Goal: Ask a question: Seek information or help from site administrators or community

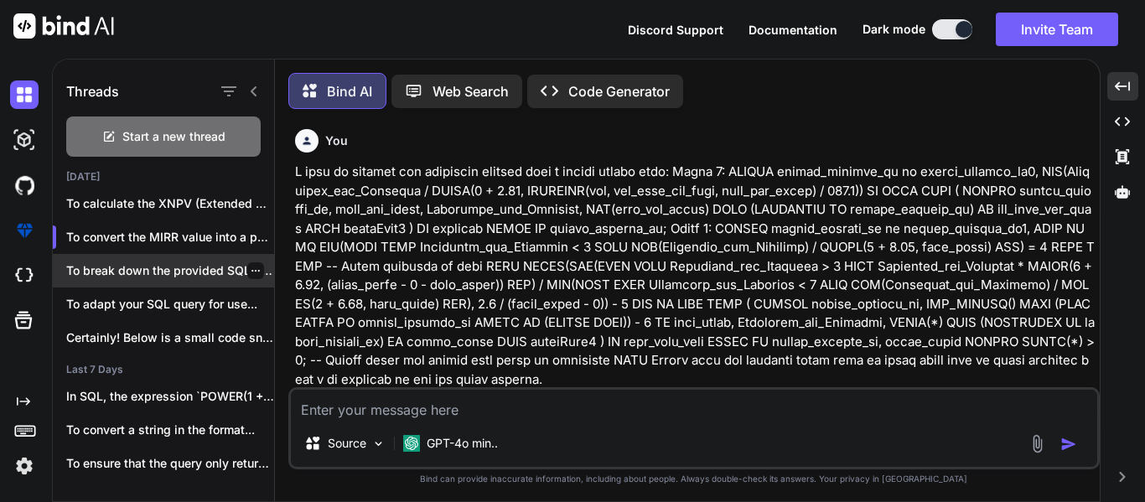
scroll to position [3003, 0]
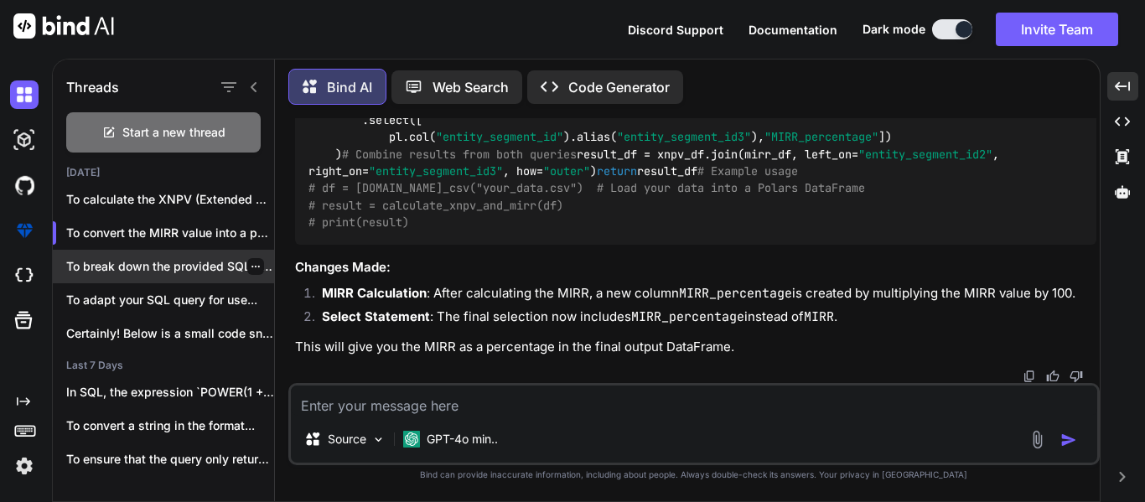
click at [190, 262] on p "To break down the provided SQL query..." at bounding box center [170, 266] width 208 height 17
type textarea "x"
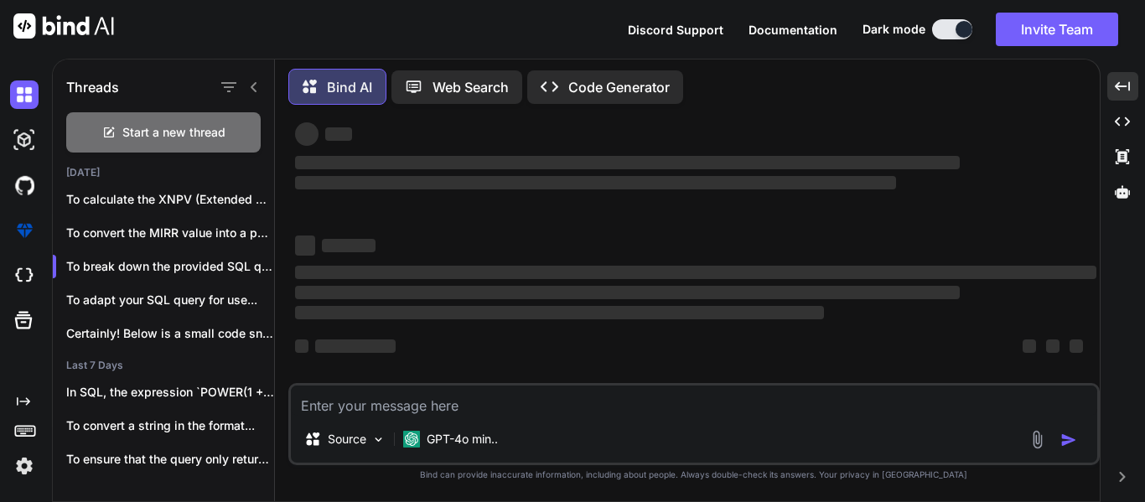
click at [460, 404] on textarea at bounding box center [694, 401] width 806 height 30
type textarea "t"
type textarea "x"
type textarea "to"
type textarea "x"
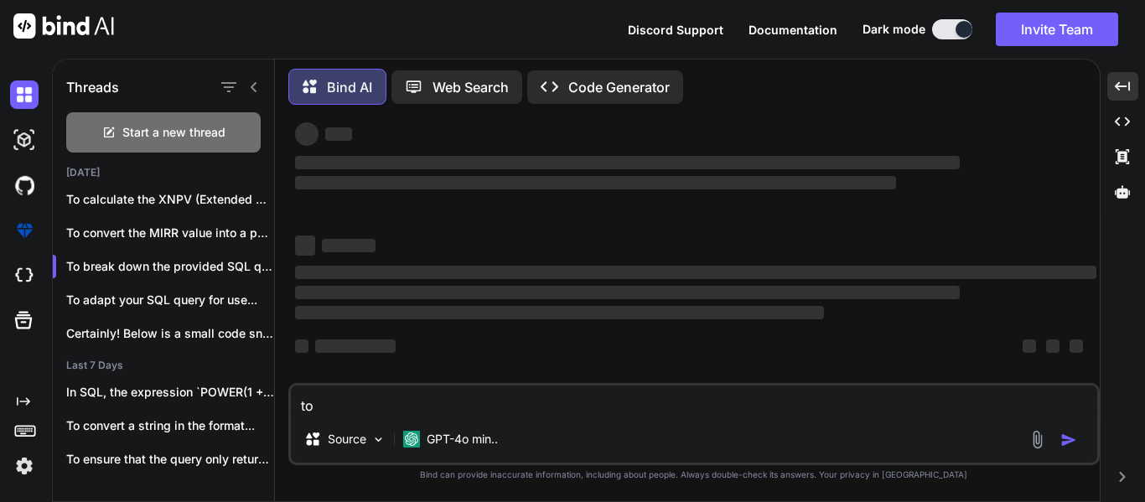
type textarea "tot"
type textarea "x"
type textarea "tota"
type textarea "x"
type textarea "total"
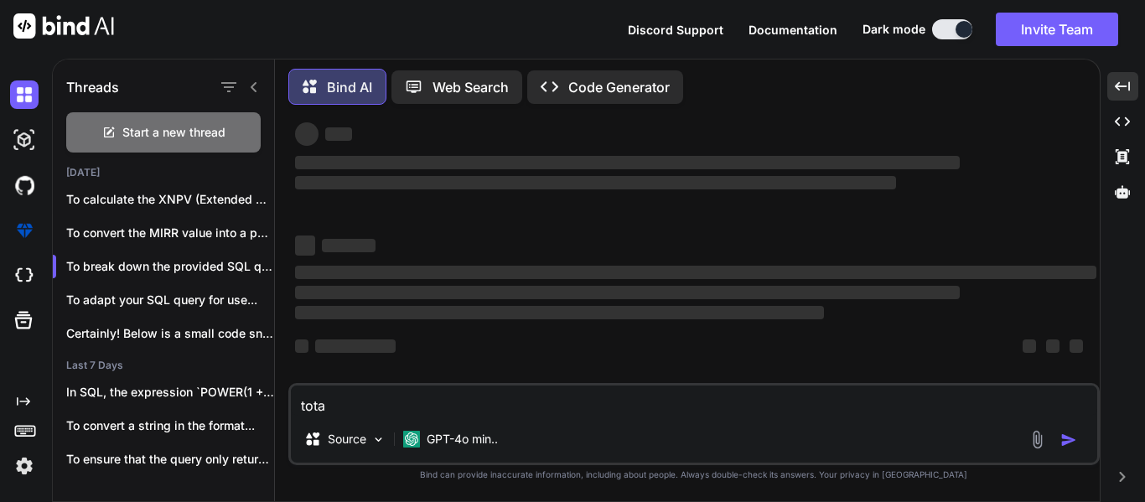
type textarea "x"
type textarea "total_"
type textarea "x"
type textarea "total_c"
type textarea "x"
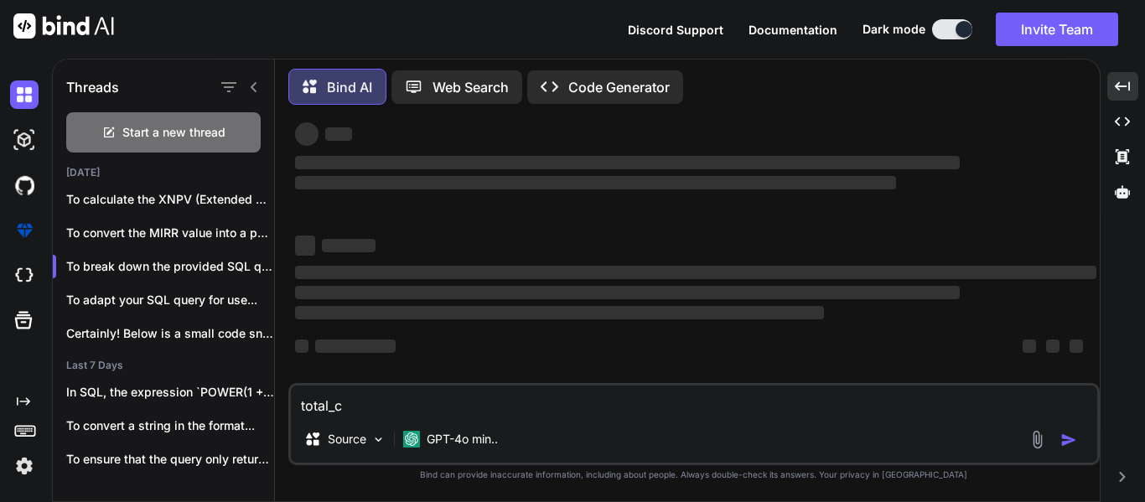
type textarea "total_co"
type textarea "x"
type textarea "total_cou"
type textarea "x"
type textarea "total_coun"
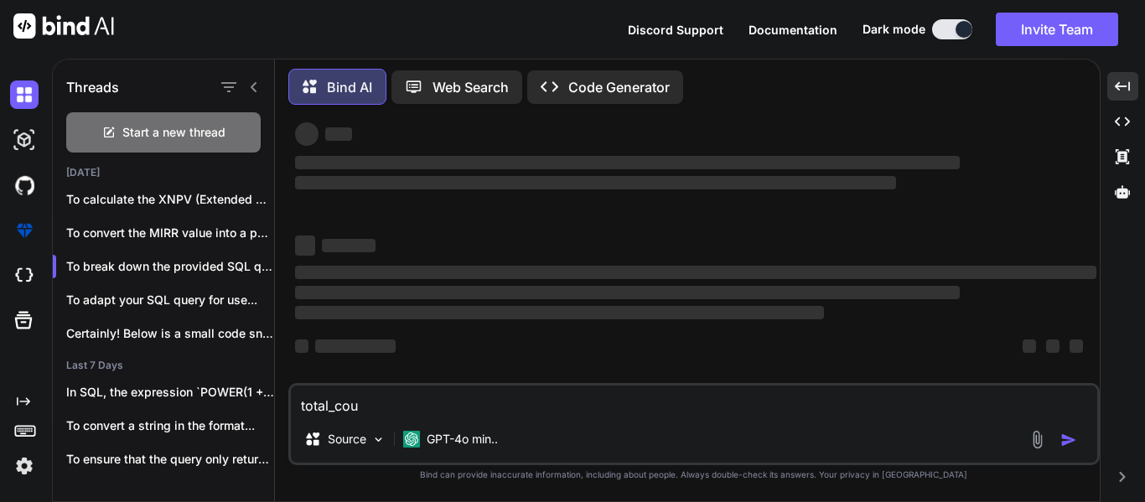
type textarea "x"
type textarea "total_count"
type textarea "x"
type textarea "total_count"
type textarea "x"
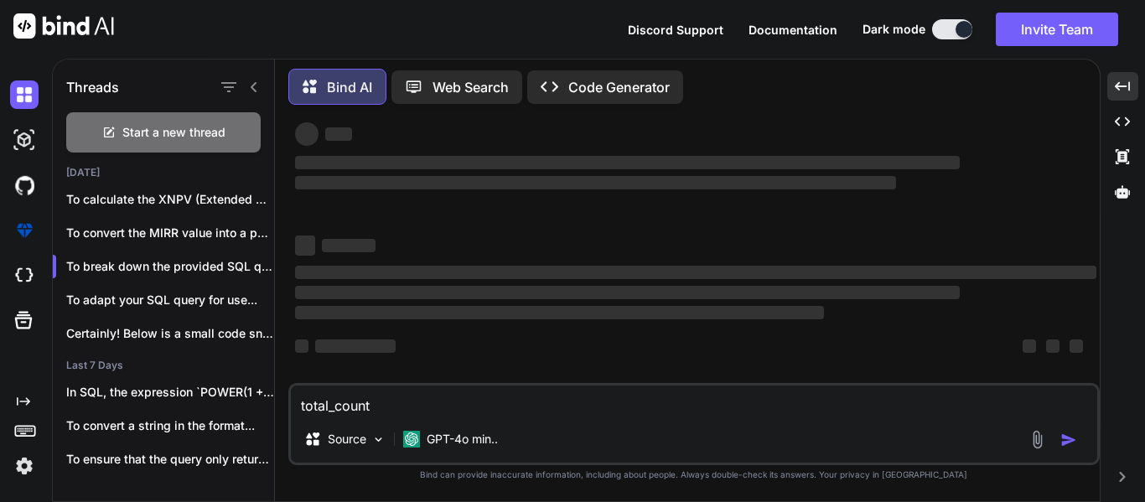
type textarea "total_count i"
type textarea "x"
type textarea "total_count is"
type textarea "x"
type textarea "total_count is"
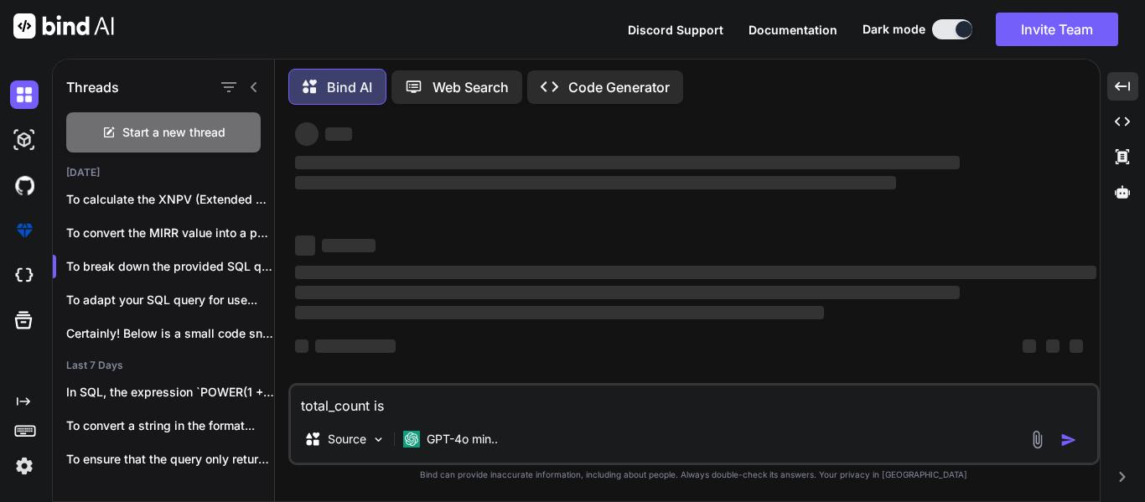
type textarea "x"
type textarea "total_count is n"
type textarea "x"
type textarea "total_count is no"
type textarea "x"
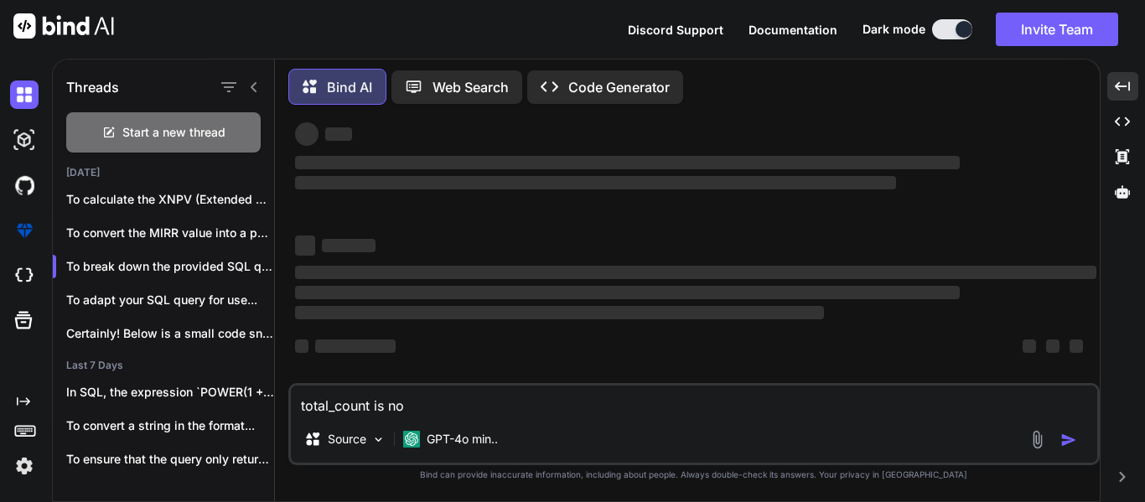
type textarea "total_count is not"
type textarea "x"
type textarea "total_count is not"
type textarea "x"
type textarea "total_count is not b"
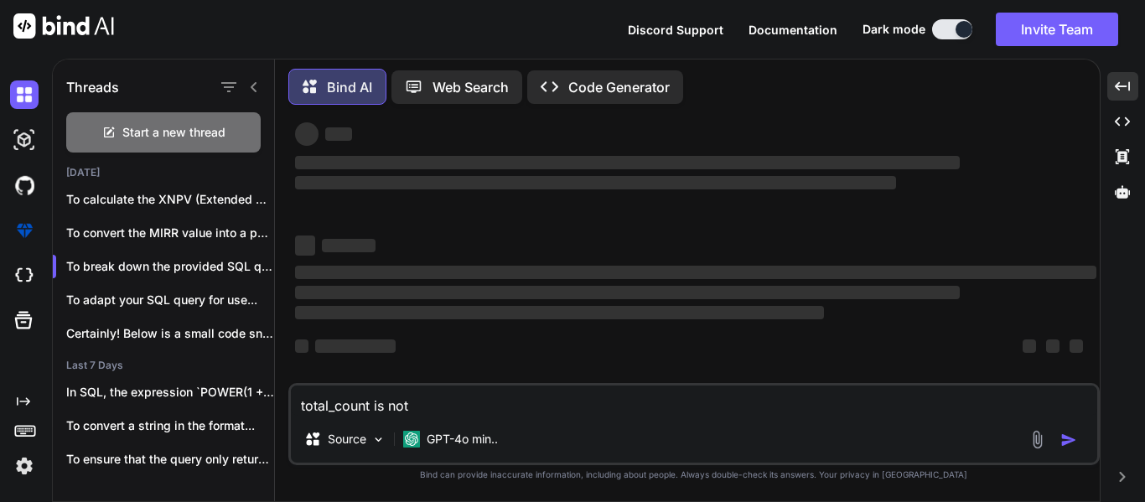
type textarea "x"
type textarea "total_count is not be"
type textarea "x"
type textarea "total_count is not be"
type textarea "x"
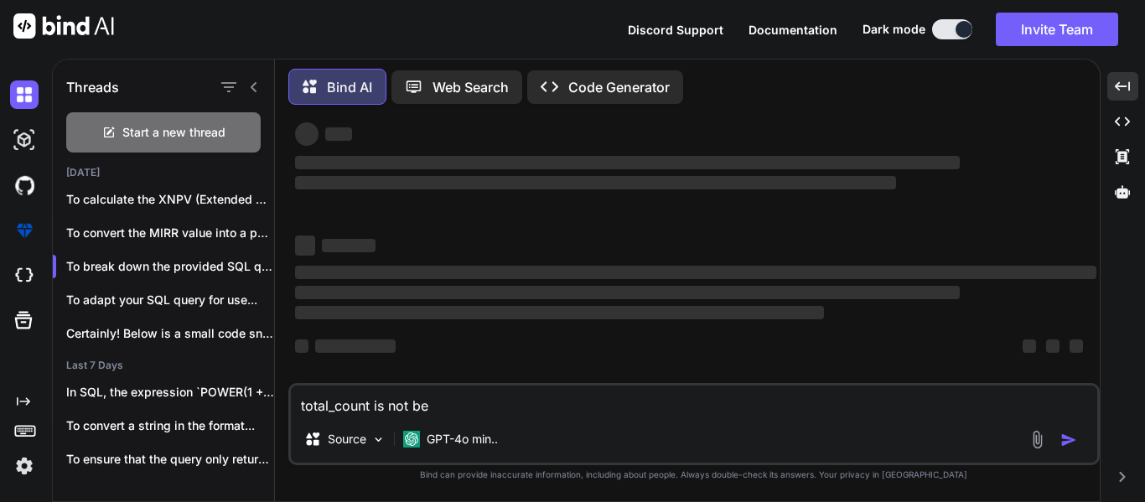
type textarea "total_count is not be"
type textarea "x"
type textarea "total_count is not bee"
type textarea "x"
type textarea "total_count is not been"
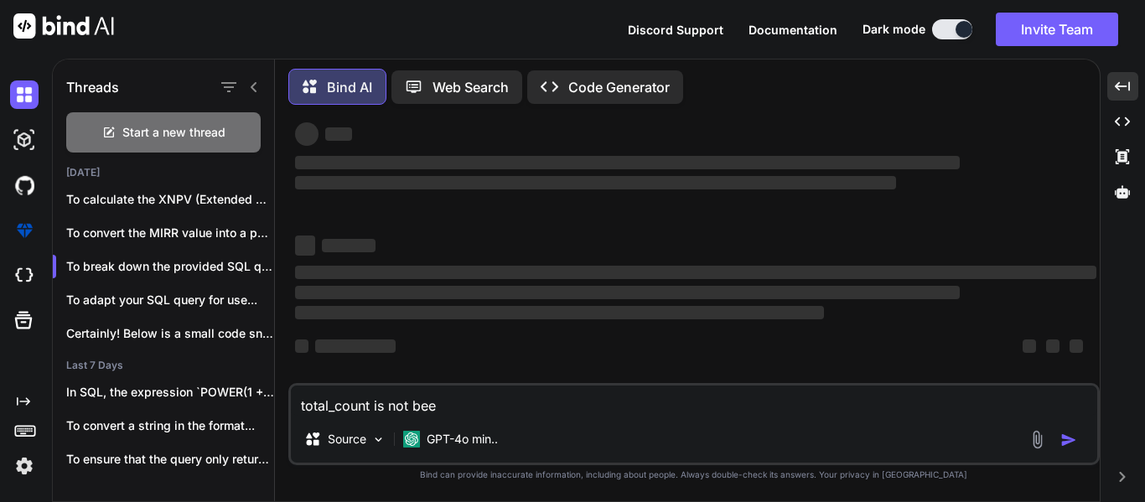
type textarea "x"
type textarea "total_count is not been"
type textarea "x"
type textarea "total_count is not been c"
type textarea "x"
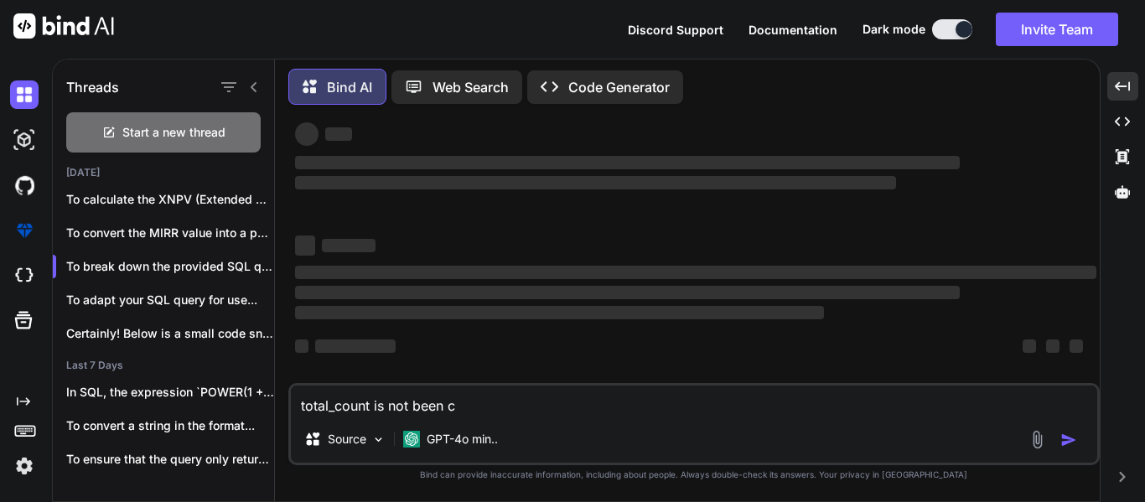
type textarea "total_count is not been cr"
type textarea "x"
type textarea "total_count is not been cre"
type textarea "x"
type textarea "total_count is not been crea"
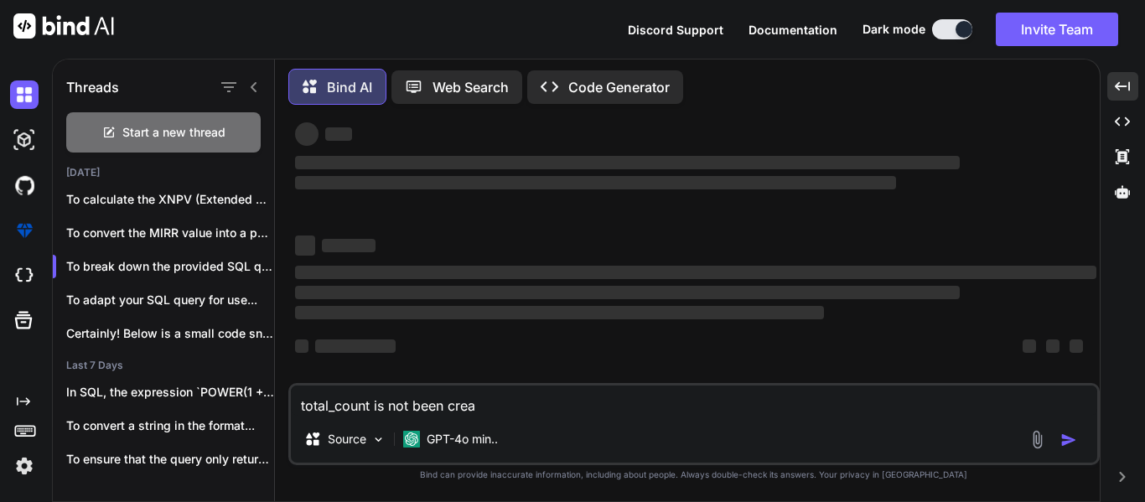
type textarea "x"
type textarea "total_count is not been creat"
type textarea "x"
type textarea "total_count is not been create"
type textarea "x"
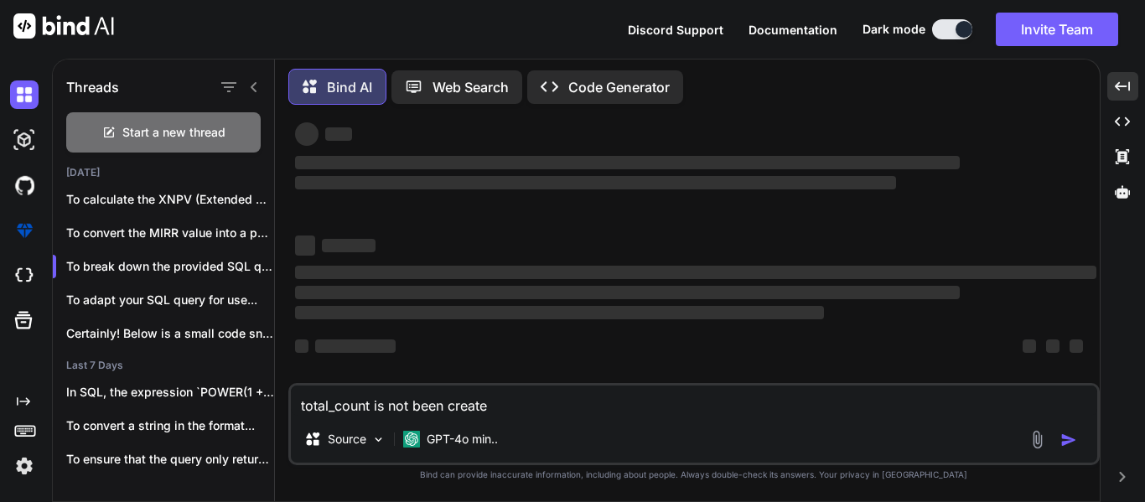
type textarea "total_count is not been created"
type textarea "x"
type textarea "total_count is not been created"
type textarea "x"
type textarea "total_count is not been created i"
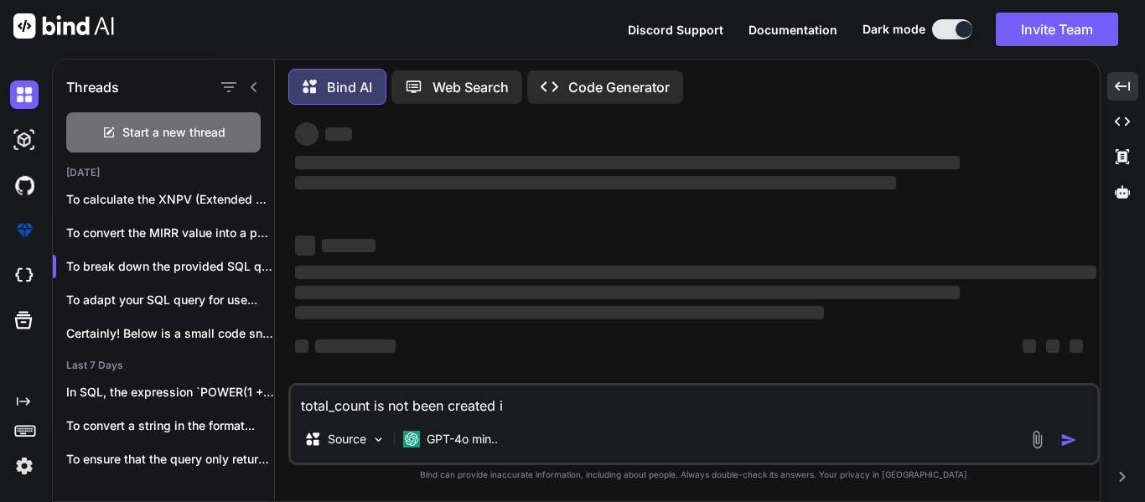
type textarea "x"
type textarea "total_count is not been created in"
type textarea "x"
type textarea "total_count is not been created in"
type textarea "x"
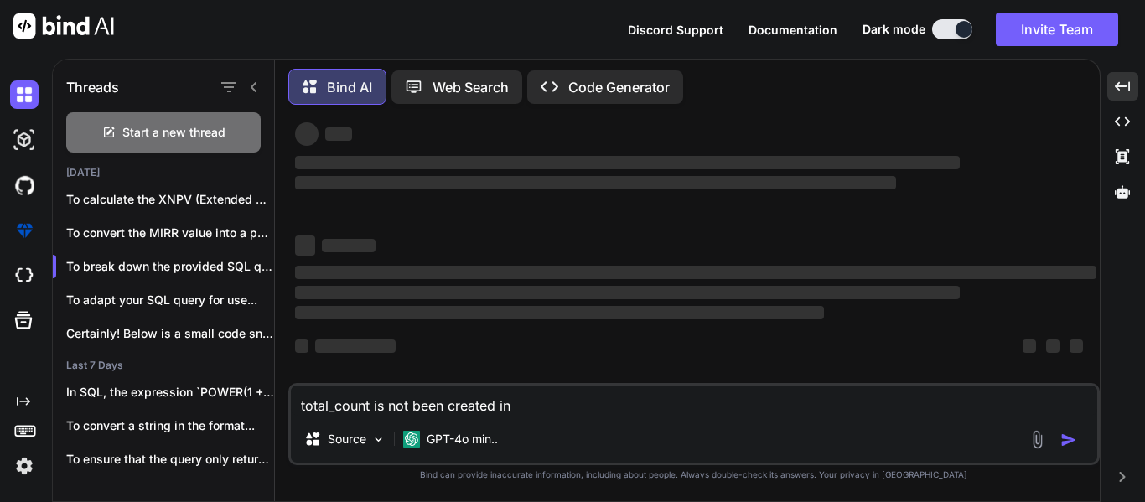
type textarea "total_count is not been created in t"
type textarea "x"
type textarea "total_count is not been created in th"
type textarea "x"
type textarea "total_count is not been created in the"
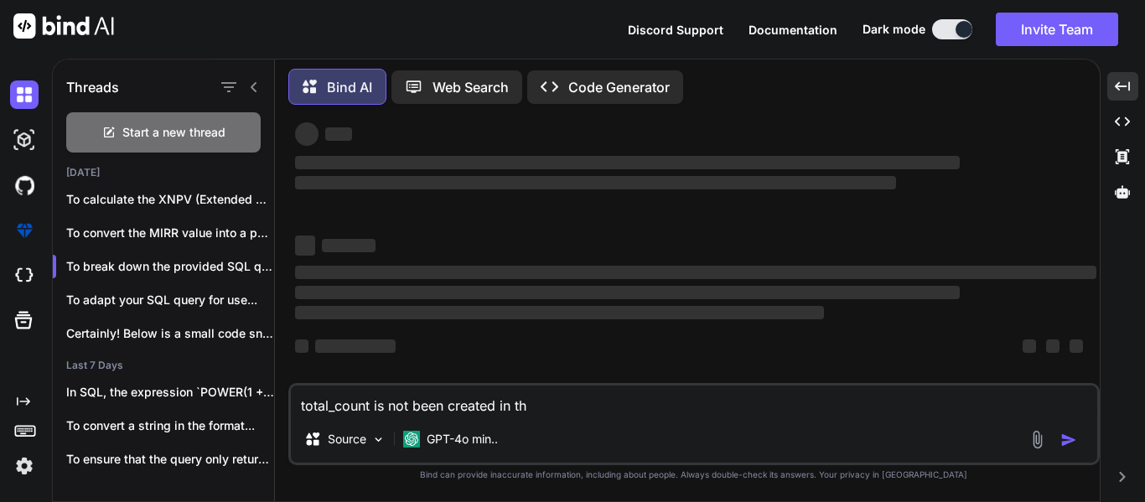
type textarea "x"
type textarea "total_count is not been created in the"
type textarea "x"
type textarea "total_count is not been created in the f"
type textarea "x"
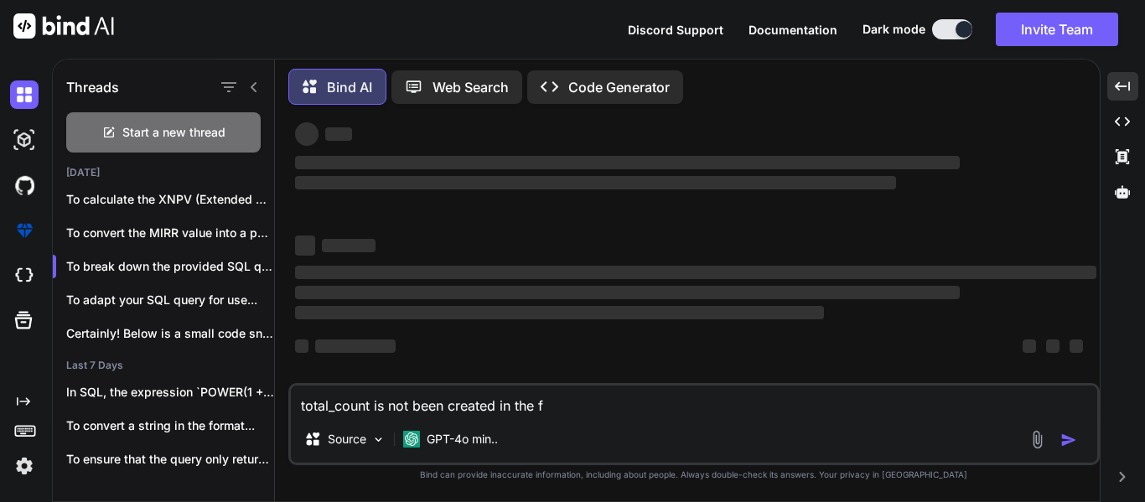
type textarea "total_count is not been created in the"
type textarea "x"
type textarea "total_count is not been created in the x"
type textarea "x"
type textarea "total_count is not been created in the"
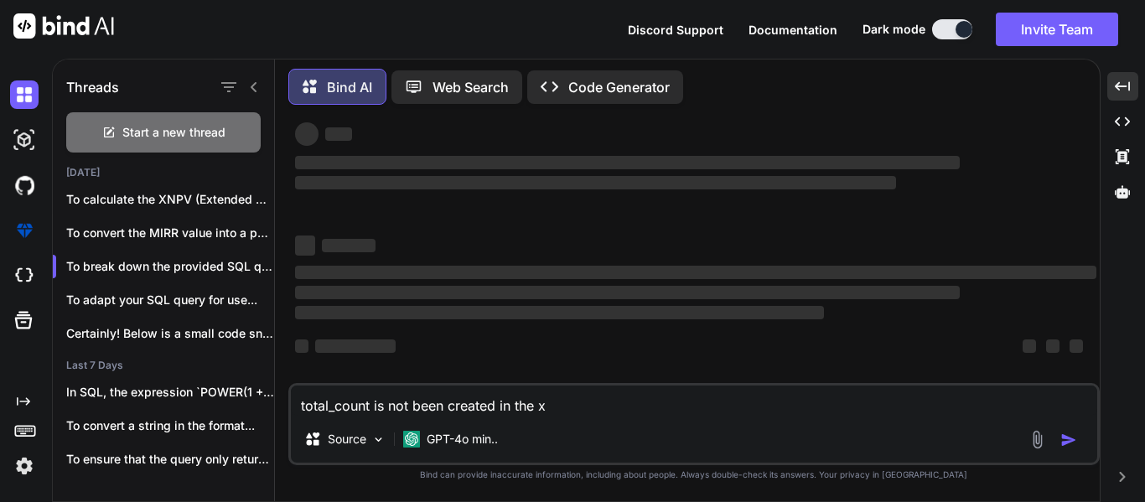
type textarea "x"
type textarea "total_count is not been created in the m"
type textarea "x"
type textarea "total_count is not been created in the mi"
type textarea "x"
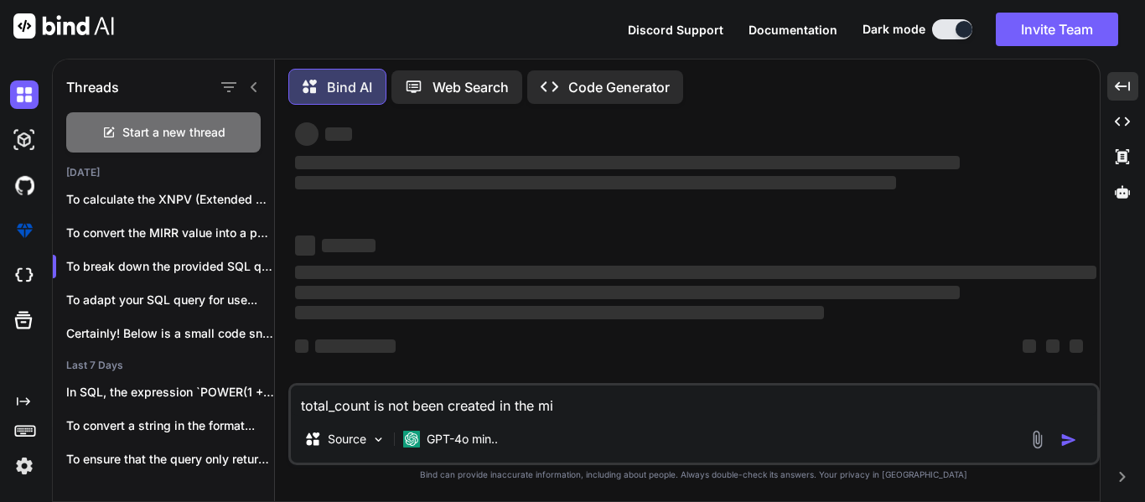
type textarea "total_count is not been created in the mir"
type textarea "x"
type textarea "total_count is not been created in the mirr"
type textarea "x"
type textarea "total_count is not been created in the mirr"
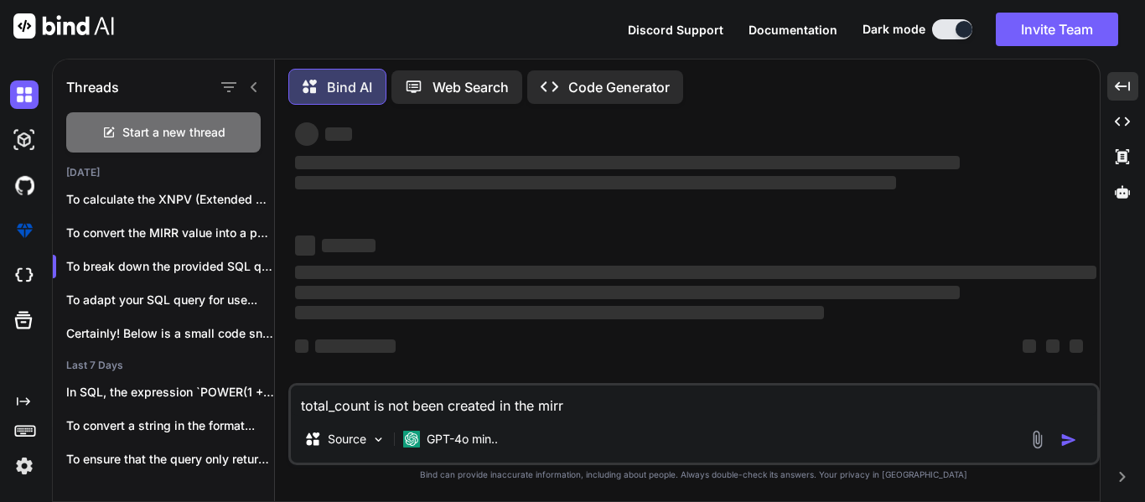
type textarea "x"
type textarea "total_count is not been created in the mirr"
type textarea "x"
type textarea "total_count is not been created in the mirr"
type textarea "x"
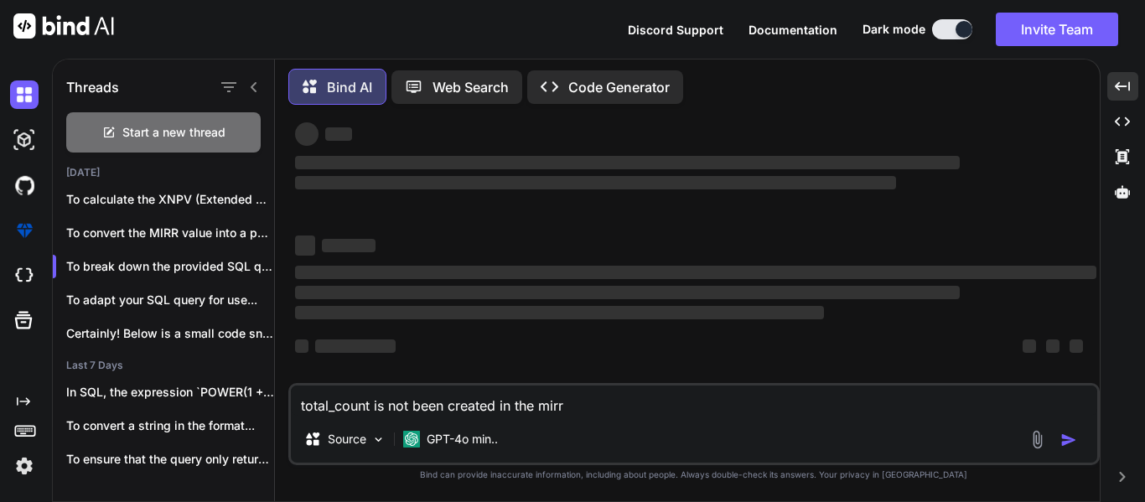
type textarea "total_count is not been created in the mirr c"
type textarea "x"
type textarea "total_count is not been created in the mirr ca"
type textarea "x"
type textarea "total_count is not been created in the mirr cal"
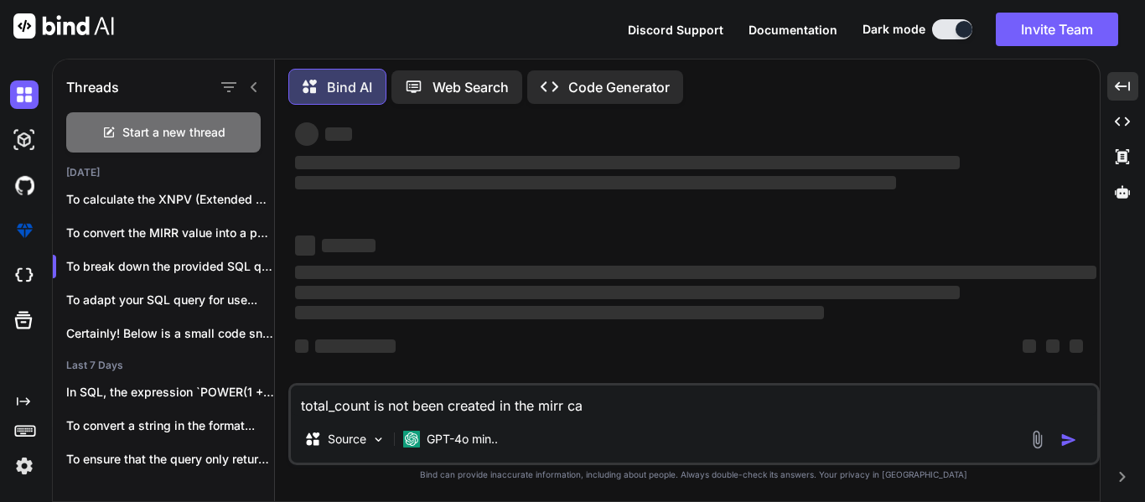
type textarea "x"
type textarea "total_count is not been created in the mirr calu"
type textarea "x"
type textarea "total_count is not been created in the mirr cal"
type textarea "x"
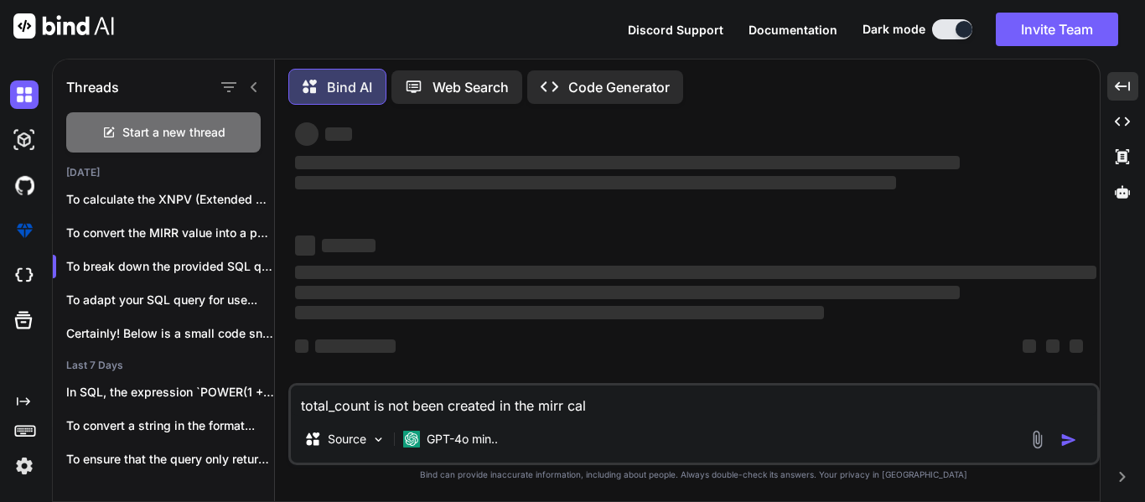
type textarea "total_count is not been created in the mirr calc"
type textarea "x"
type textarea "total_count is not been created in the mirr calcu"
type textarea "x"
type textarea "total_count is not been created in the mirr calcul"
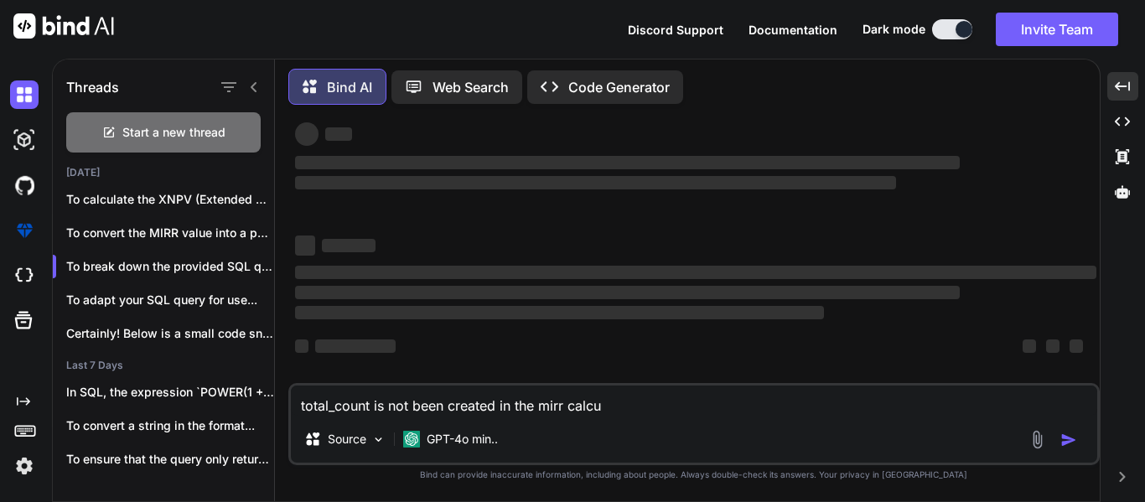
type textarea "x"
type textarea "total_count is not been created in the mirr calcula"
type textarea "x"
type textarea "total_count is not been created in the mirr calculat"
type textarea "x"
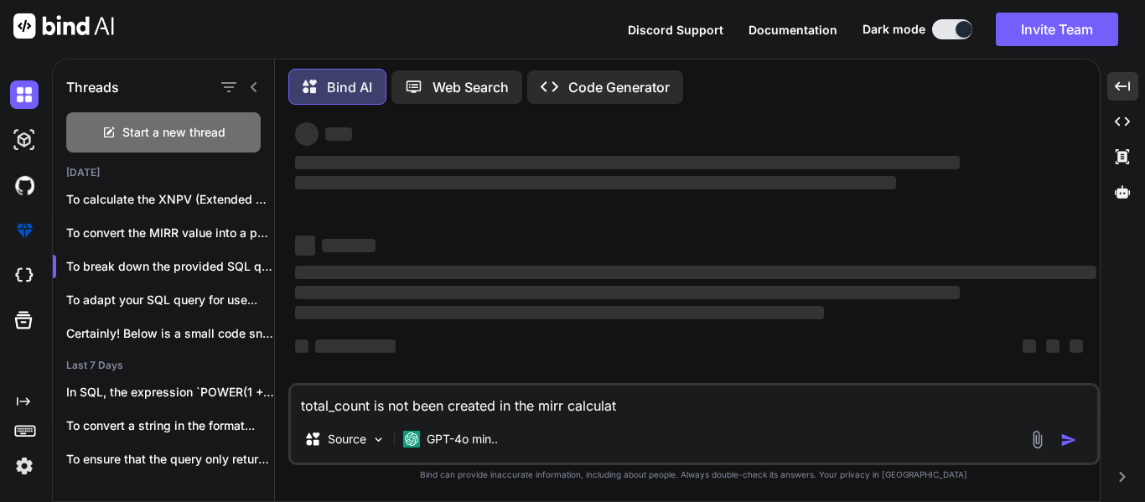
type textarea "total_count is not been created in the mirr calculati"
type textarea "x"
type textarea "total_count is not been created in the mirr calculatio"
type textarea "x"
type textarea "total_count is not been created in the mirr calculation"
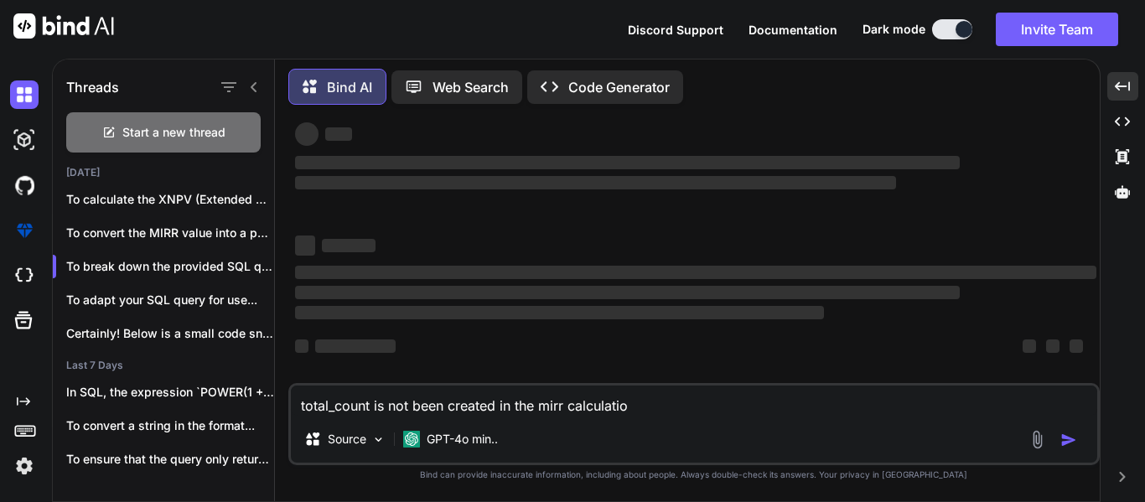
type textarea "x"
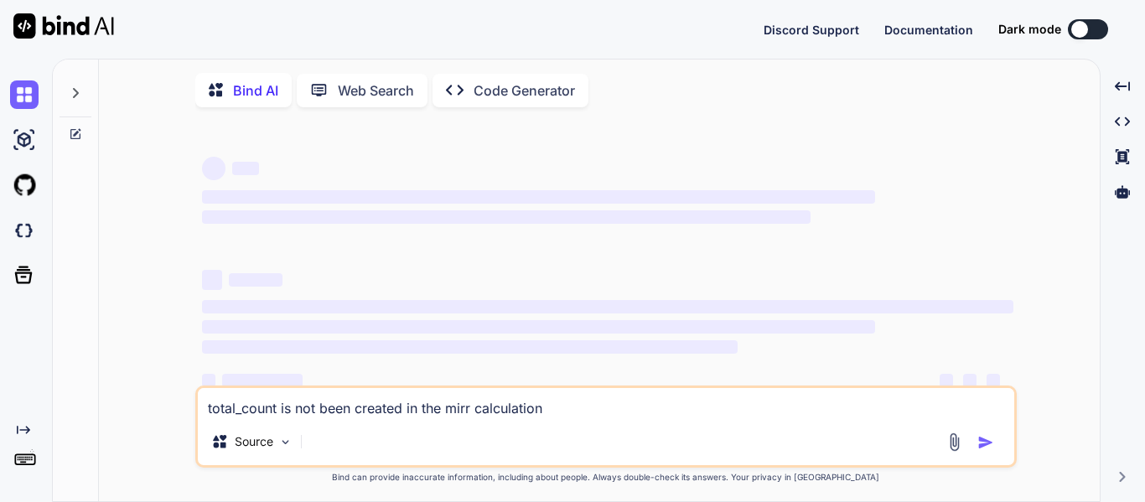
type textarea "x"
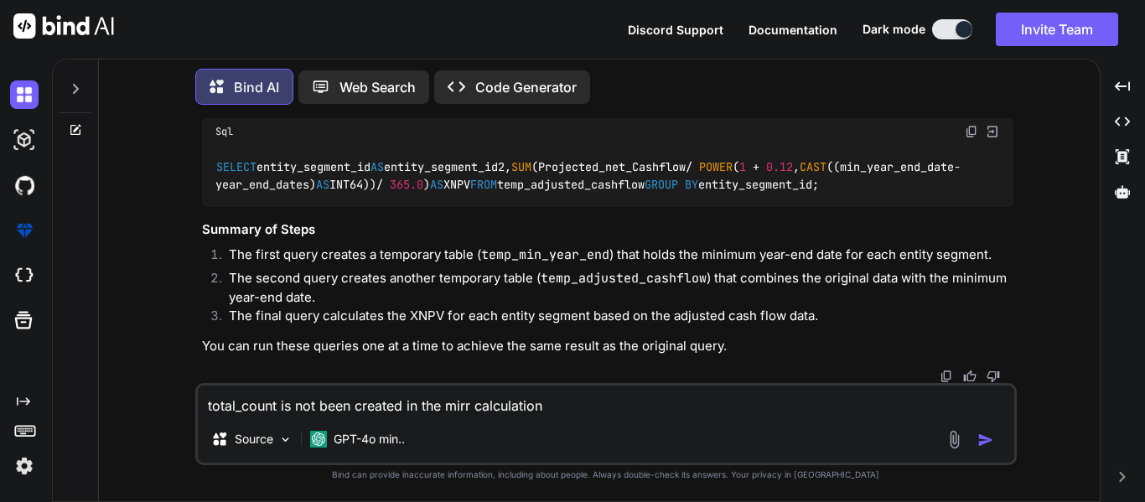
scroll to position [934, 0]
click at [73, 82] on icon at bounding box center [75, 88] width 13 height 13
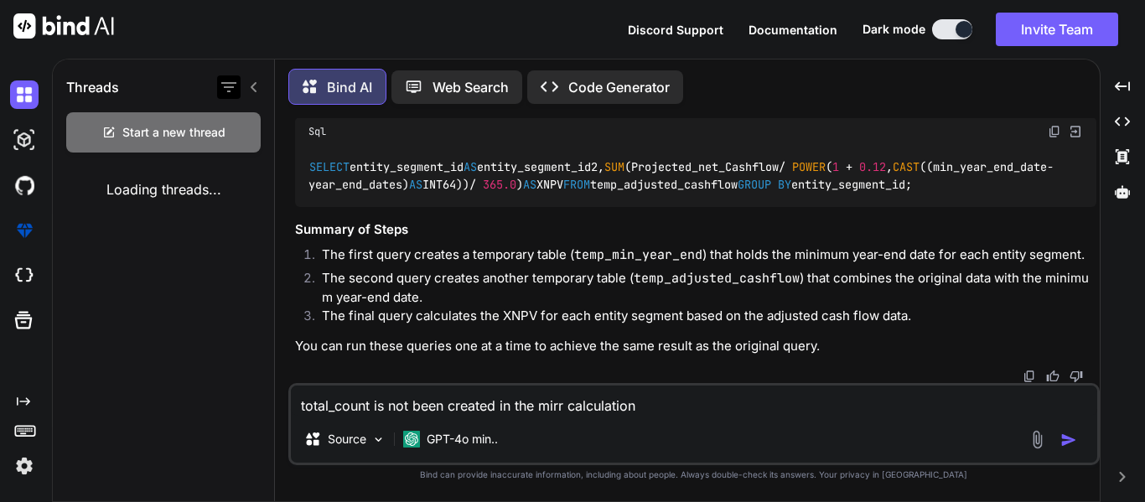
click at [230, 84] on icon "button" at bounding box center [228, 87] width 15 height 10
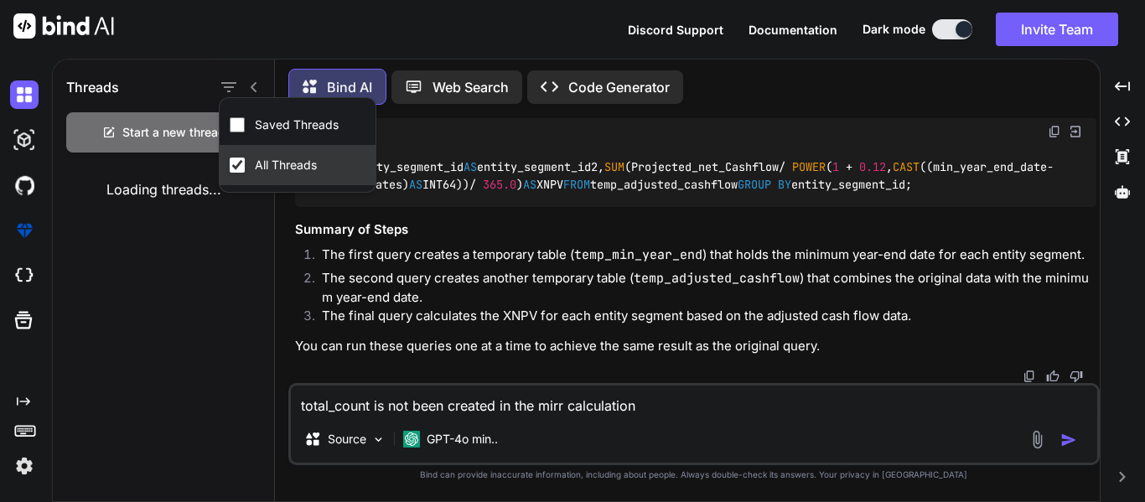
click at [240, 174] on div "All Threads" at bounding box center [275, 164] width 91 height 23
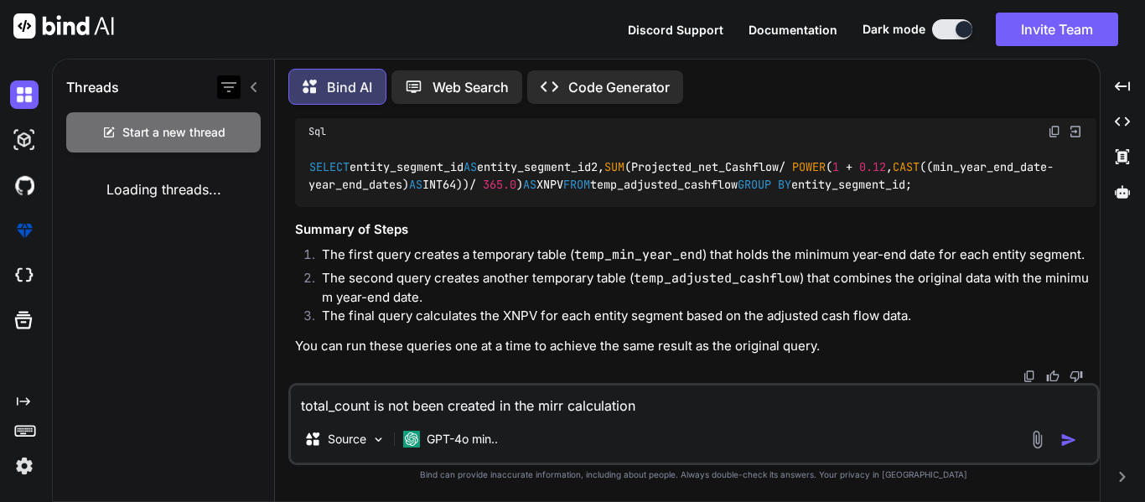
click at [220, 87] on icon "button" at bounding box center [229, 87] width 20 height 20
click at [192, 264] on div "Threads Start a new thread Loading threads..." at bounding box center [164, 278] width 222 height 446
type textarea "x"
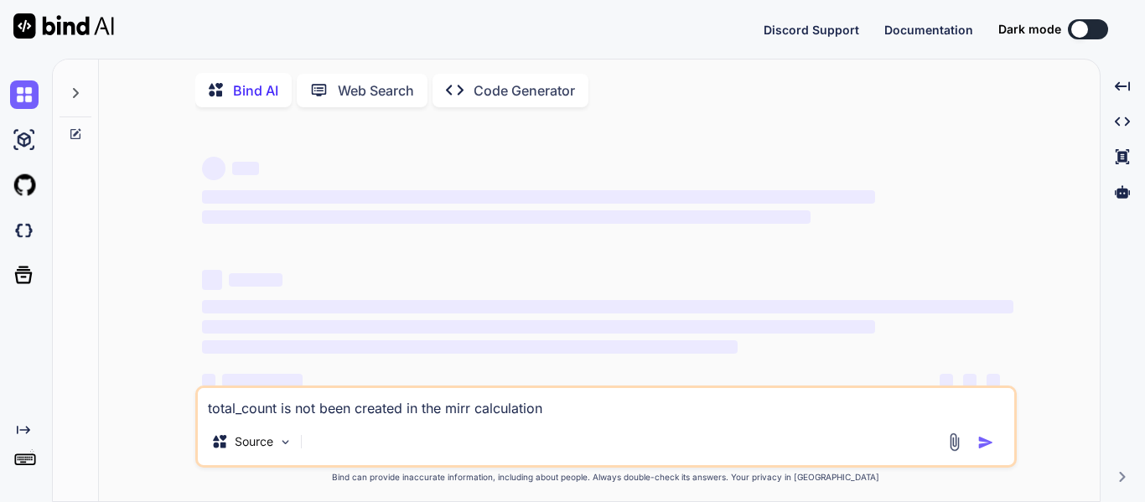
click at [79, 96] on icon at bounding box center [75, 92] width 13 height 13
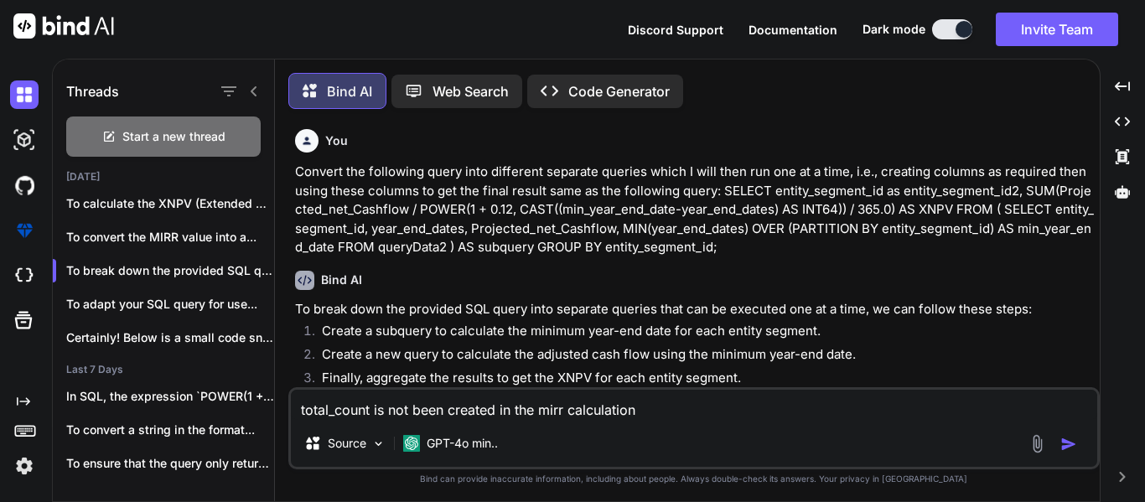
scroll to position [8, 0]
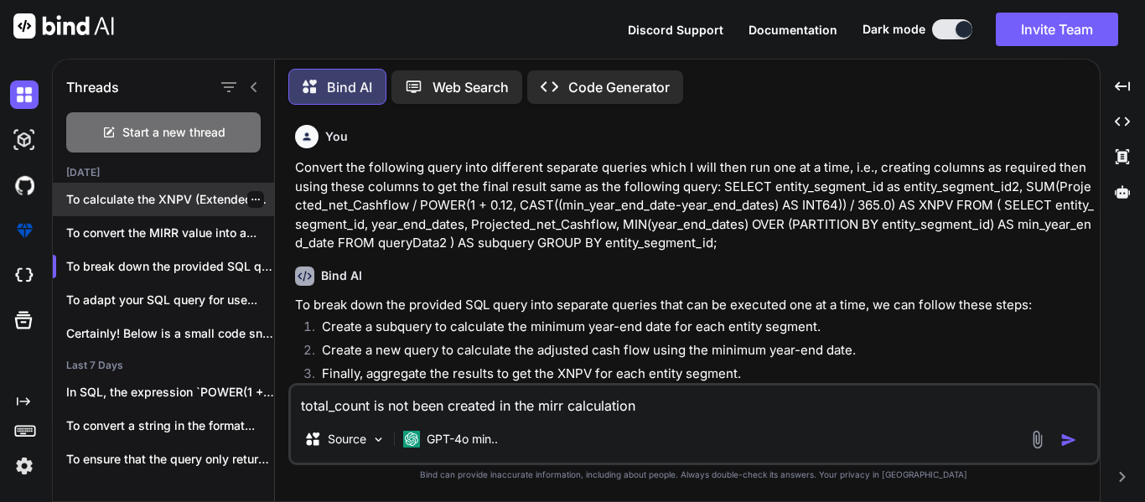
click at [213, 193] on p "To calculate the XNPV (Extended Net Present..." at bounding box center [170, 199] width 208 height 17
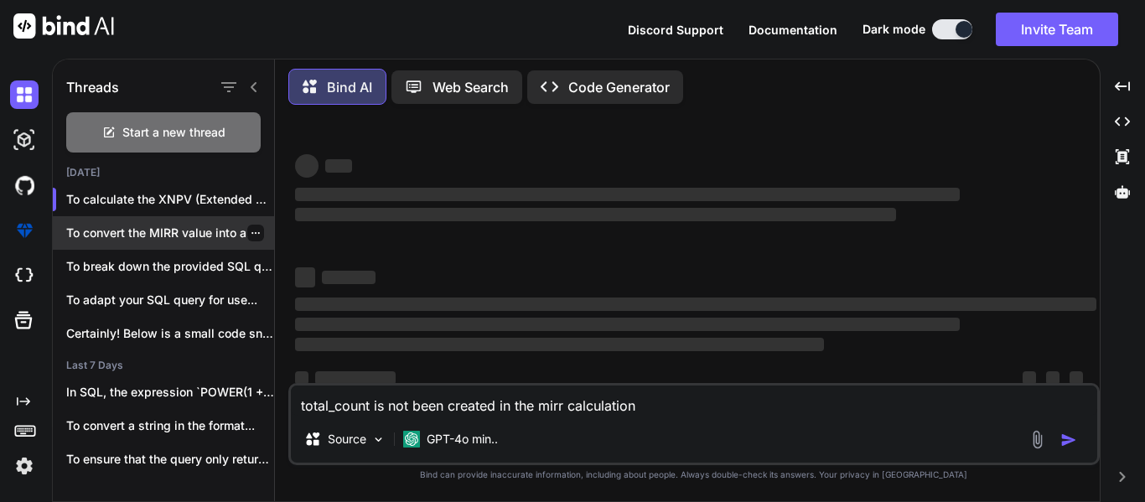
click at [192, 230] on p "To convert the MIRR value into a..." at bounding box center [170, 233] width 208 height 17
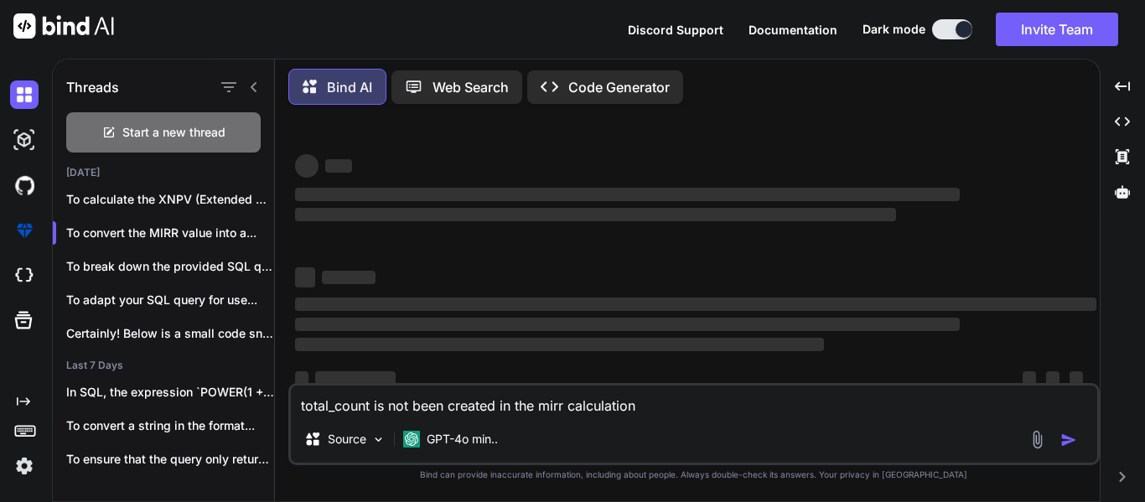
click at [715, 408] on textarea "total_count is not been created in the mirr calculation" at bounding box center [694, 401] width 806 height 30
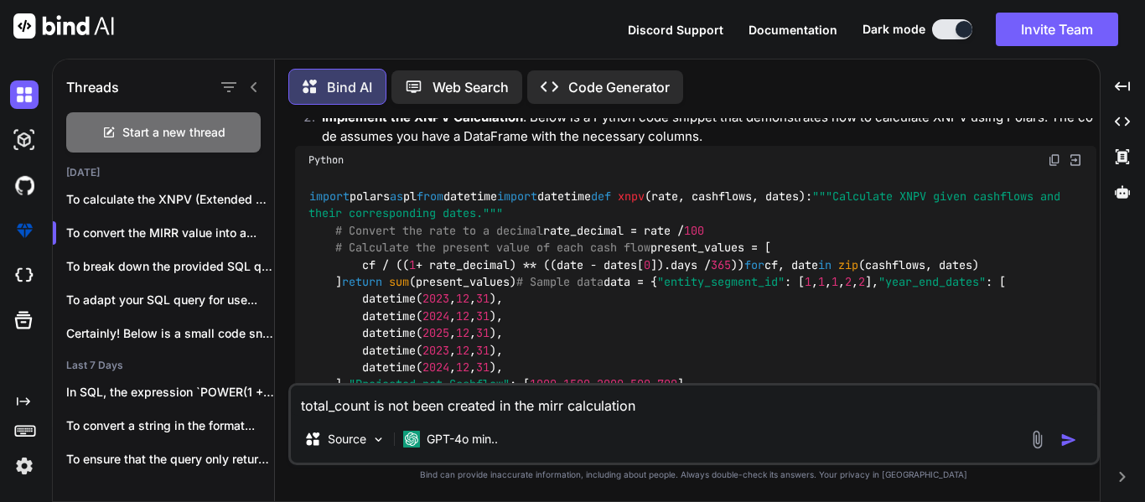
type textarea "x"
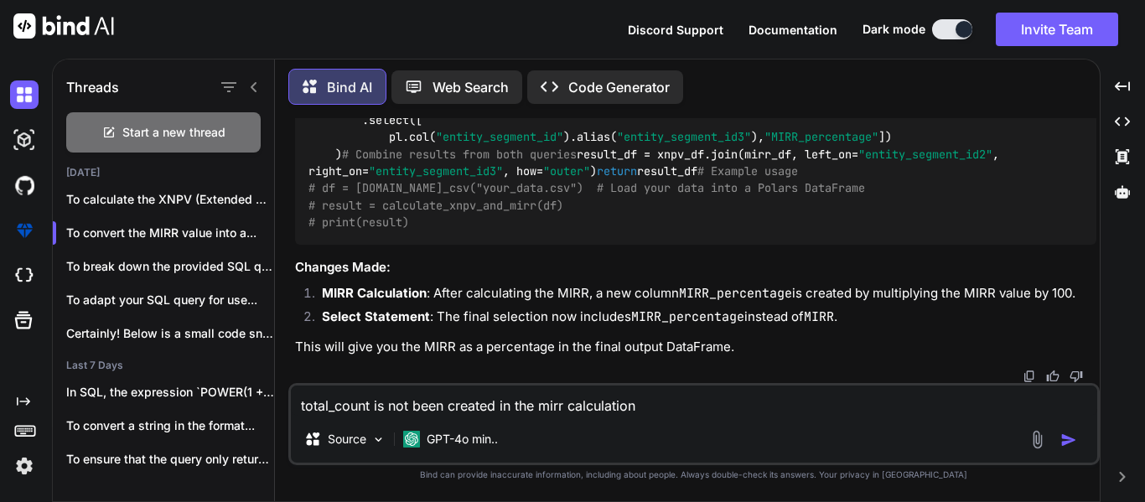
scroll to position [3003, 0]
type textarea "total_count is not been created in the mirr calculation"
type textarea "x"
type textarea "total_count is not been created in the mirr calculation a"
type textarea "x"
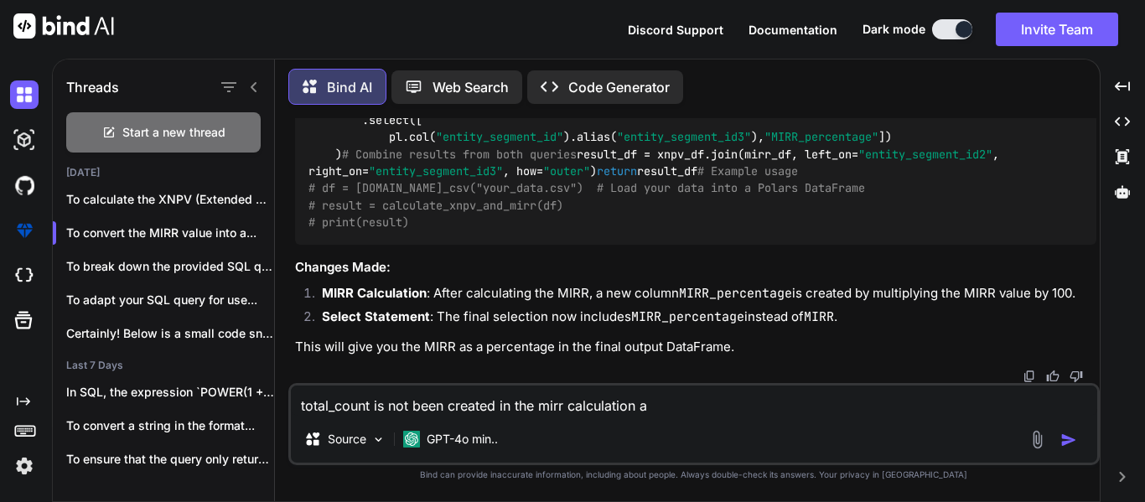
type textarea "total_count is not been created in the mirr calculation as"
type textarea "x"
type textarea "total_count is not been created in the mirr calculation as"
type textarea "x"
type textarea "total_count is not been created in the mirr calculation as p"
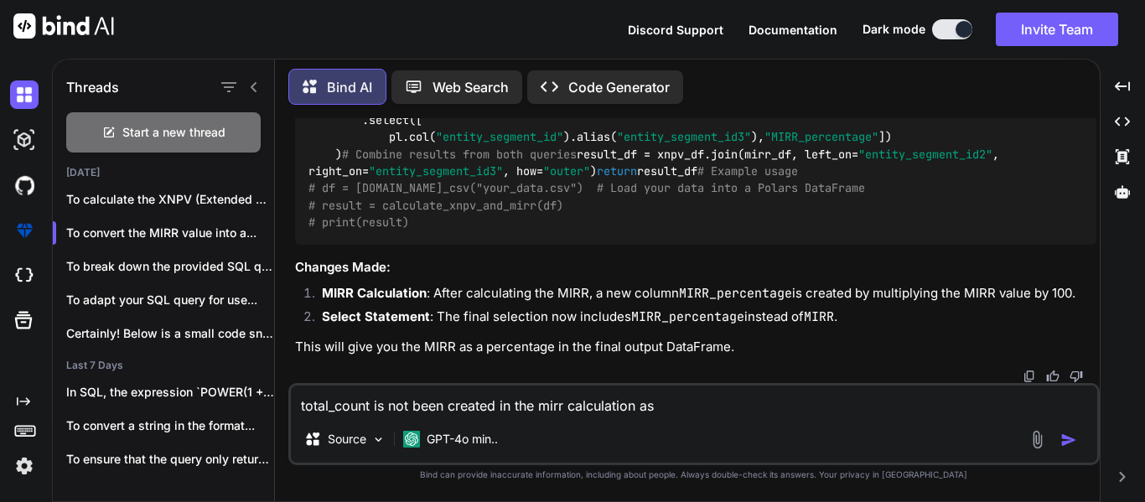
type textarea "x"
type textarea "total_count is not been created in the mirr calculation as pe"
type textarea "x"
type textarea "total_count is not been created in the mirr calculation as per"
type textarea "x"
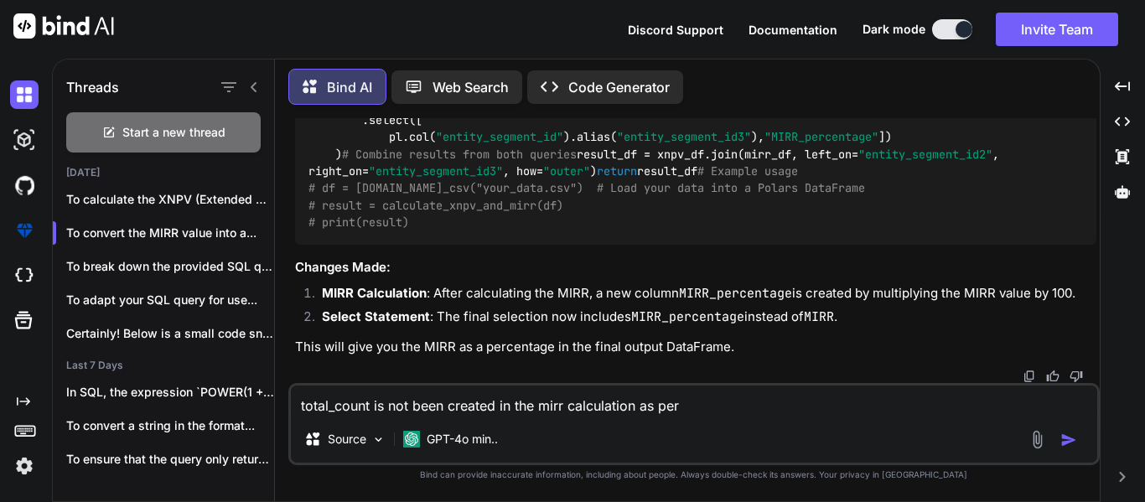
type textarea "total_count is not been created in the mirr calculation as per"
type textarea "x"
type textarea "total_count is not been created in the mirr calculation as per t"
type textarea "x"
type textarea "total_count is not been created in the mirr calculation as per th"
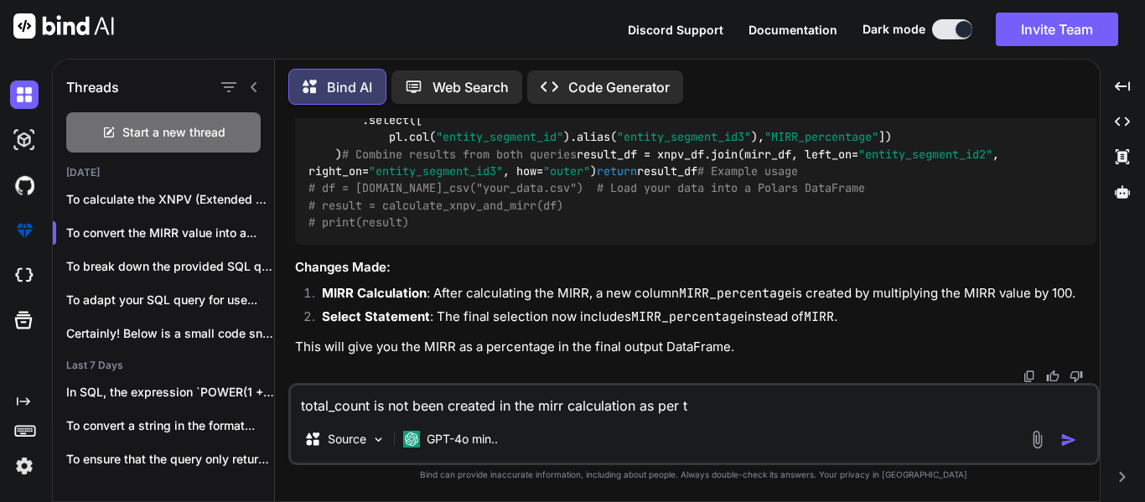
type textarea "x"
type textarea "total_count is not been created in the mirr calculation as per the"
type textarea "x"
type textarea "total_count is not been created in the mirr calculation as per the"
type textarea "x"
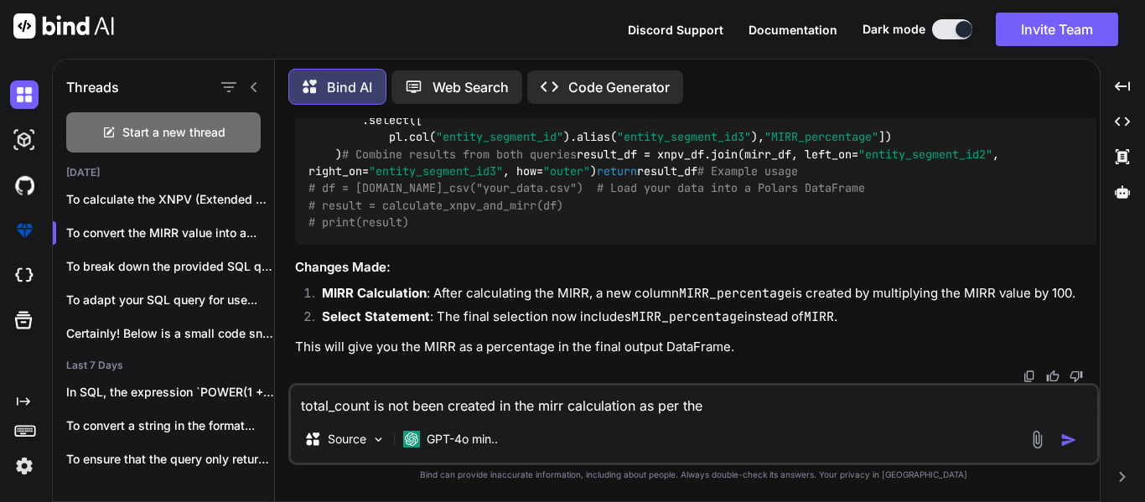
type textarea "total_count is not been created in the mirr calculation as per the q"
type textarea "x"
type textarea "total_count is not been created in the mirr calculation as per the qu"
type textarea "x"
type textarea "total_count is not been created in the mirr calculation as per the que"
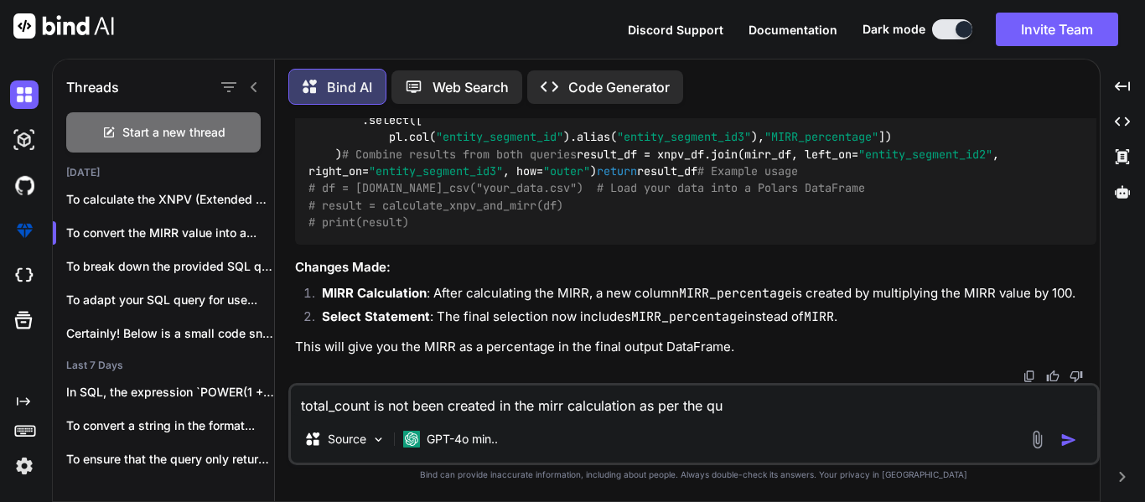
type textarea "x"
type textarea "total_count is not been created in the mirr calculation as per the quer"
type textarea "x"
type textarea "total_count is not been created in the mirr calculation as per the query"
type textarea "x"
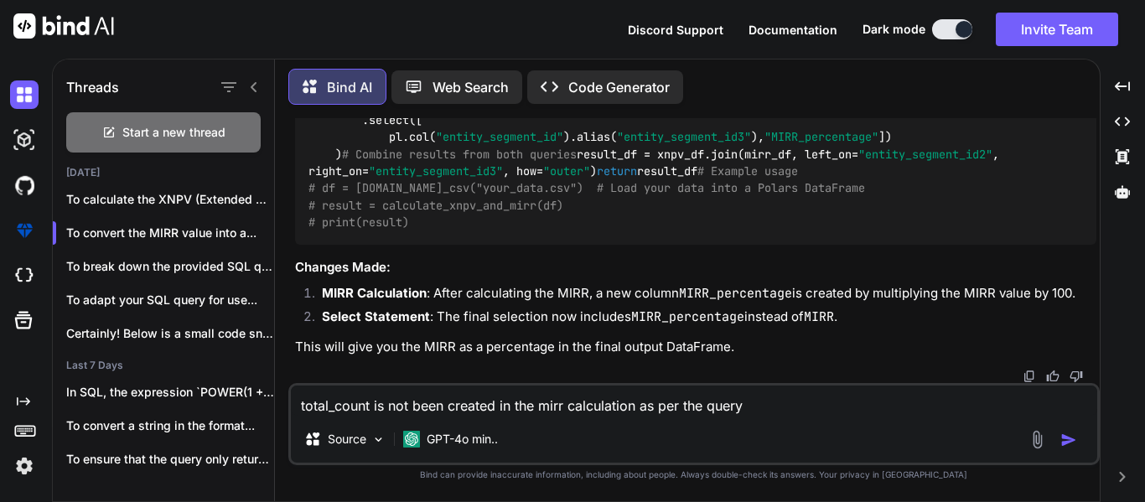
type textarea "total_count is not been created in the mirr calculation as per the query"
type textarea "x"
type textarea "total_count is not been created in the mirr calculation as per the query I"
type textarea "x"
type textarea "total_count is not been created in the mirr calculation as per the query I"
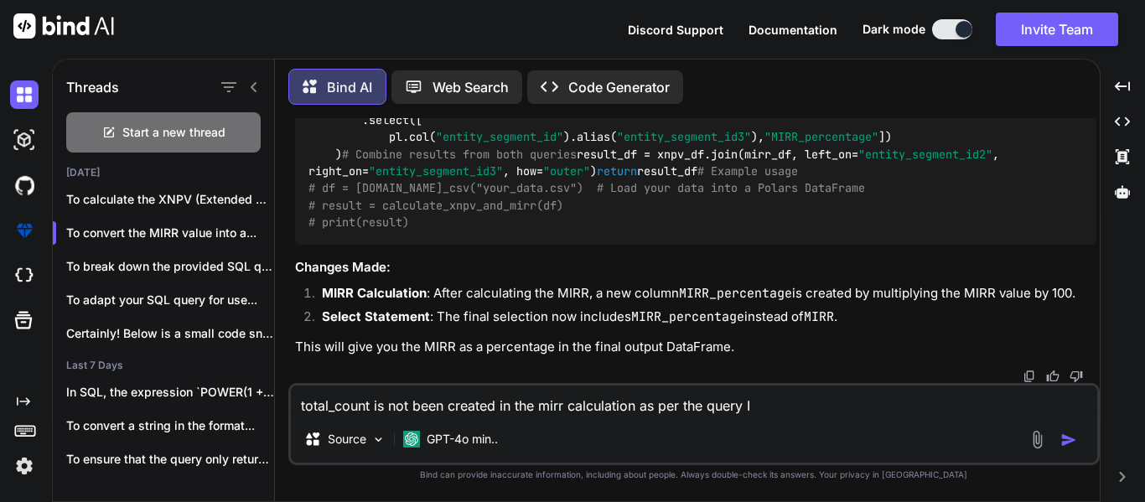
type textarea "x"
type textarea "total_count is not been created in the mirr calculation as per the query I p"
type textarea "x"
type textarea "total_count is not been created in the mirr calculation as per the query I pr"
type textarea "x"
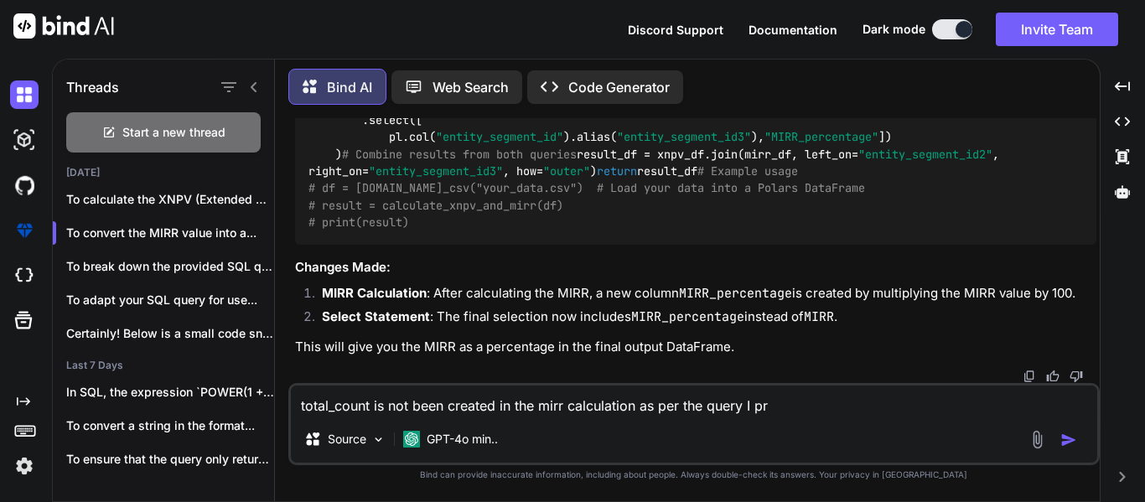
type textarea "total_count is not been created in the mirr calculation as per the query I pro"
type textarea "x"
type textarea "total_count is not been created in the mirr calculation as per the query I prov"
type textarea "x"
type textarea "total_count is not been created in the mirr calculation as per the query I provi"
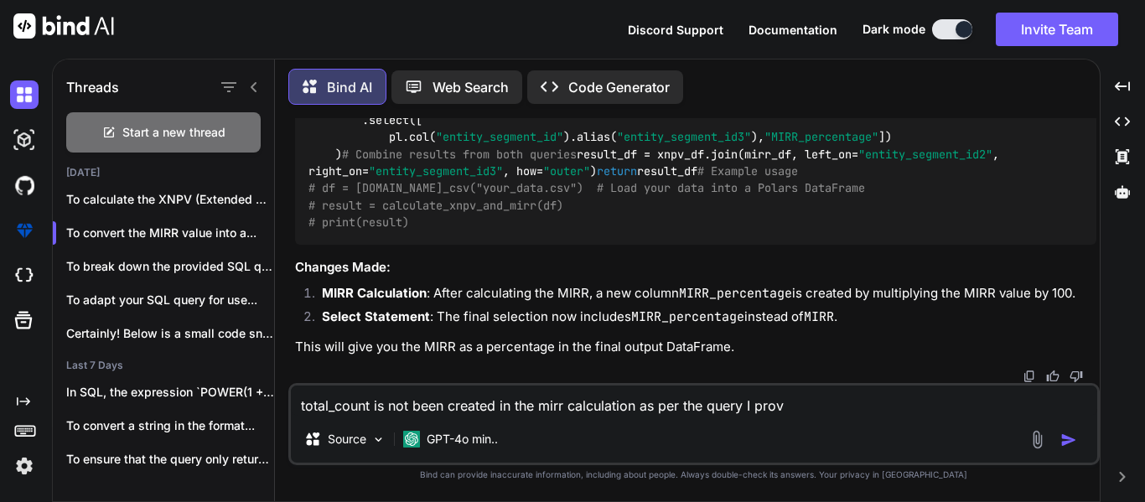
type textarea "x"
type textarea "total_count is not been created in the mirr calculation as per the query I prov…"
type textarea "x"
type textarea "total_count is not been created in the mirr calculation as per the query I prov…"
type textarea "x"
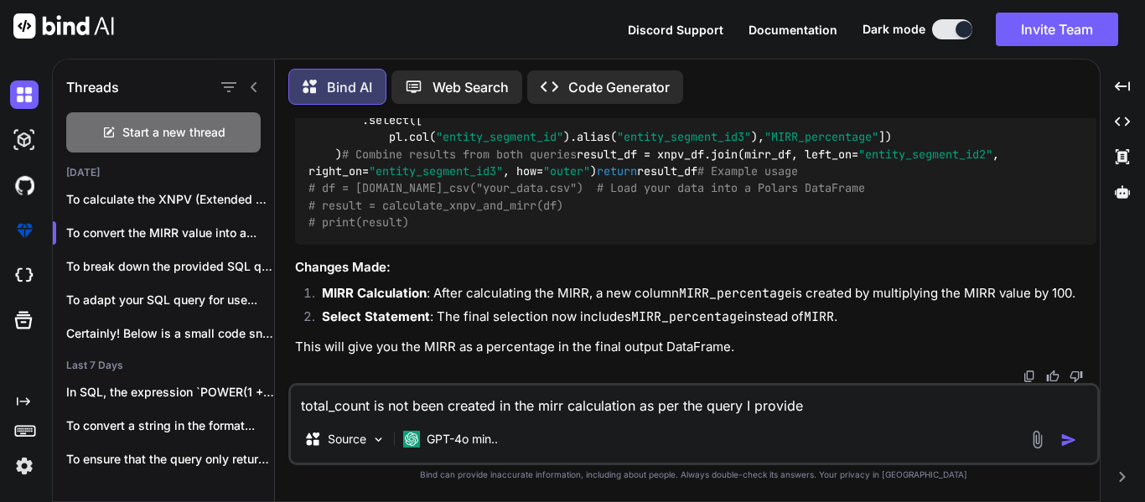
type textarea "total_count is not been created in the mirr calculation as per the query I prov…"
type textarea "x"
type textarea "total_count is not been created in the mirr calculation as per the query I prov…"
type textarea "x"
type textarea "total_count is not been created in the mirr calculation as per the query I prov…"
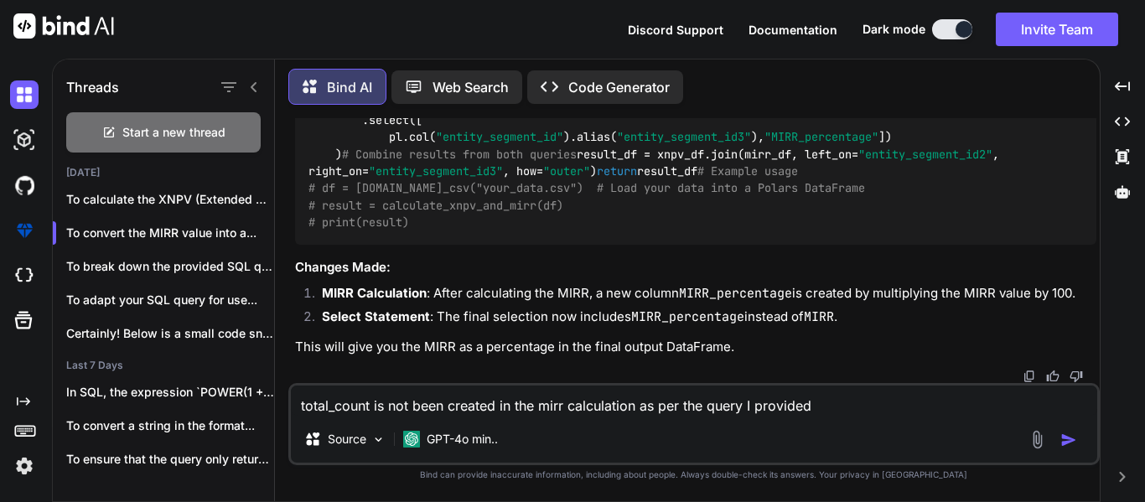
type textarea "x"
type textarea "total_count is not been created in the mirr calculation as per the query I prov…"
type textarea "x"
type textarea "total_count is not been created in the mirr calculation as per the query I prov…"
type textarea "x"
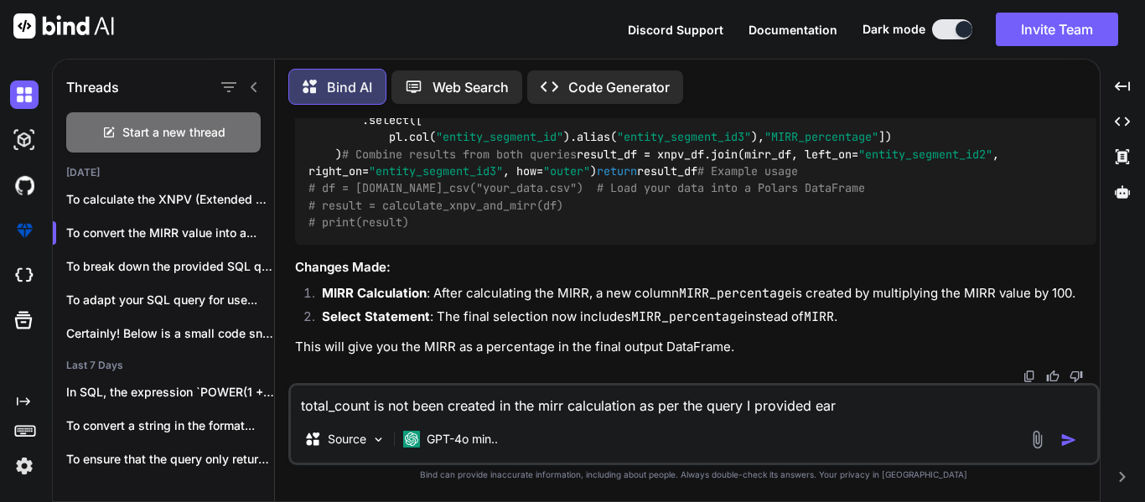
type textarea "total_count is not been created in the mirr calculation as per the query I prov…"
type textarea "x"
type textarea "total_count is not been created in the mirr calculation as per the query I prov…"
type textarea "x"
type textarea "total_count is not been created in the mirr calculation as per the query I prov…"
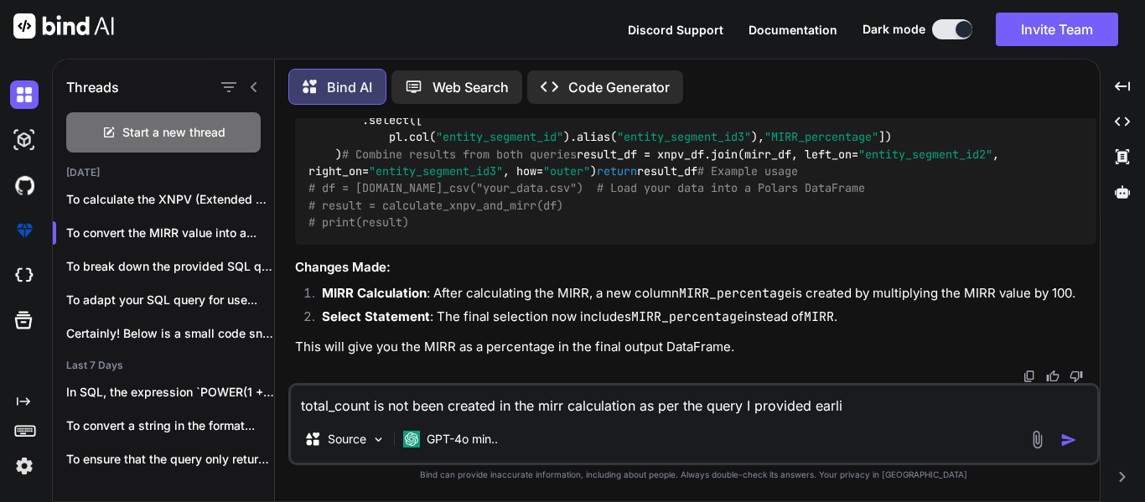
type textarea "x"
type textarea "total_count is not been created in the mirr calculation as per the query I prov…"
type textarea "x"
type textarea "total_count is not been created in the mirr calculation as per the query 2I pro…"
type textarea "x"
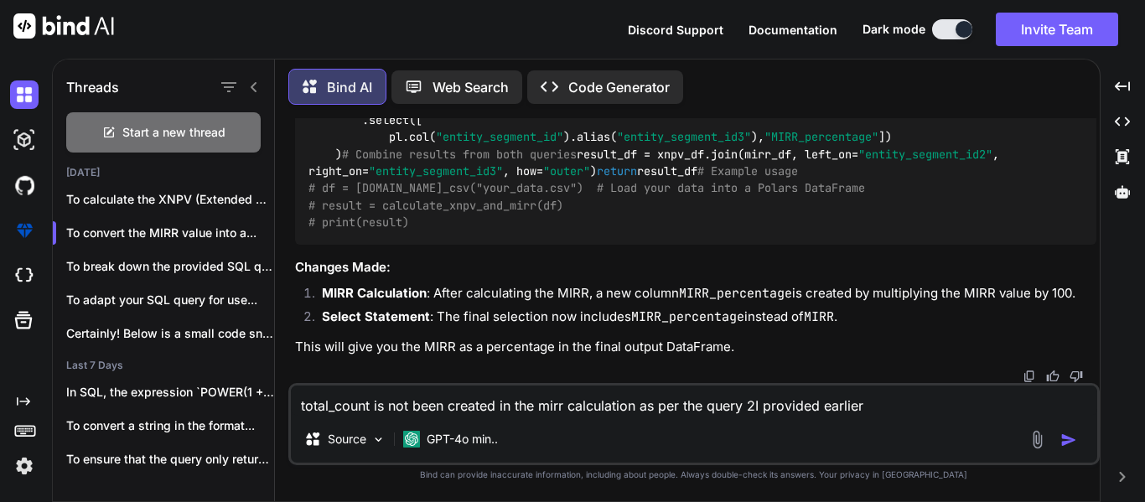
type textarea "total_count is not been created in the mirr calculation as per the query 2 I pr…"
type textarea "x"
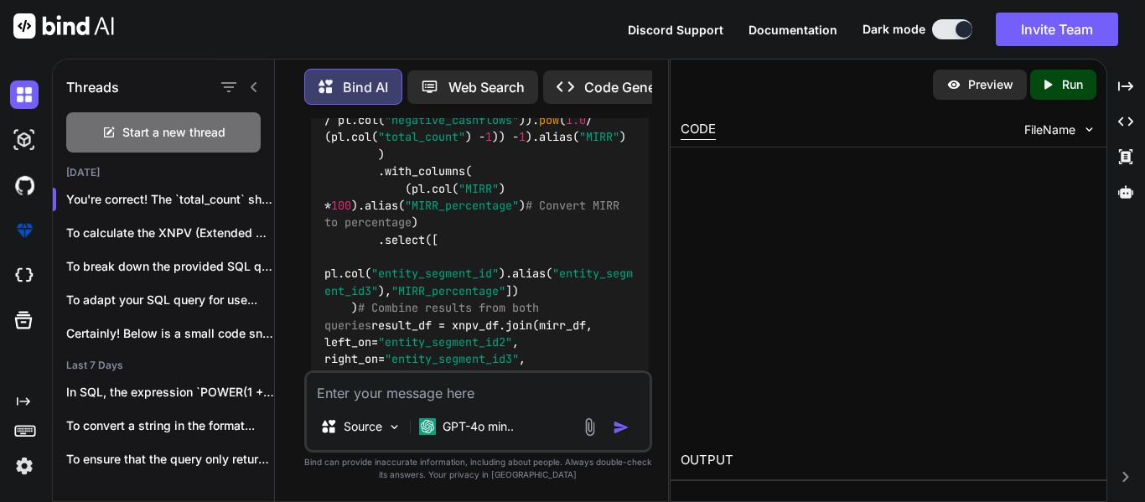
scroll to position [6093, 0]
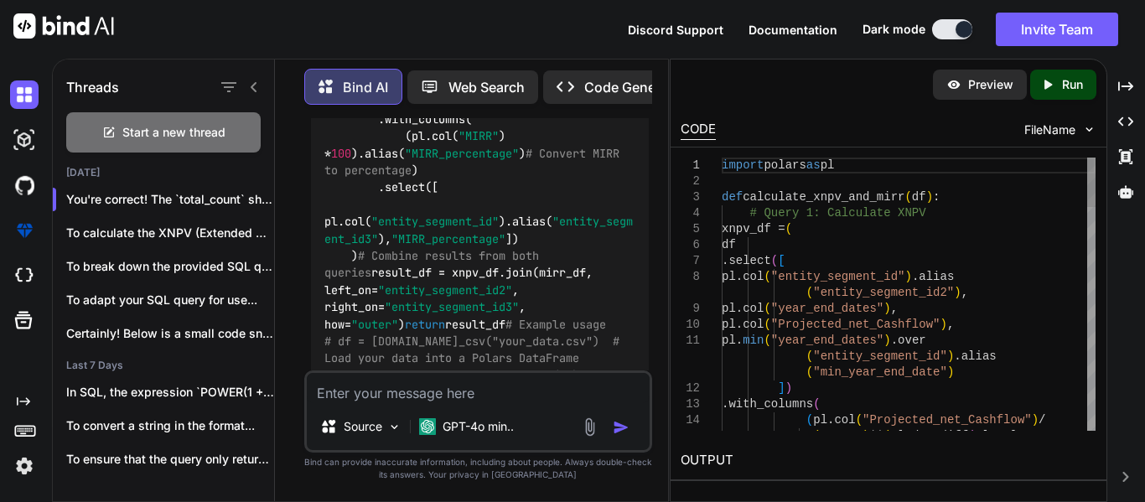
type textarea "x"
click at [1132, 82] on icon "Created with Pixso." at bounding box center [1125, 86] width 15 height 15
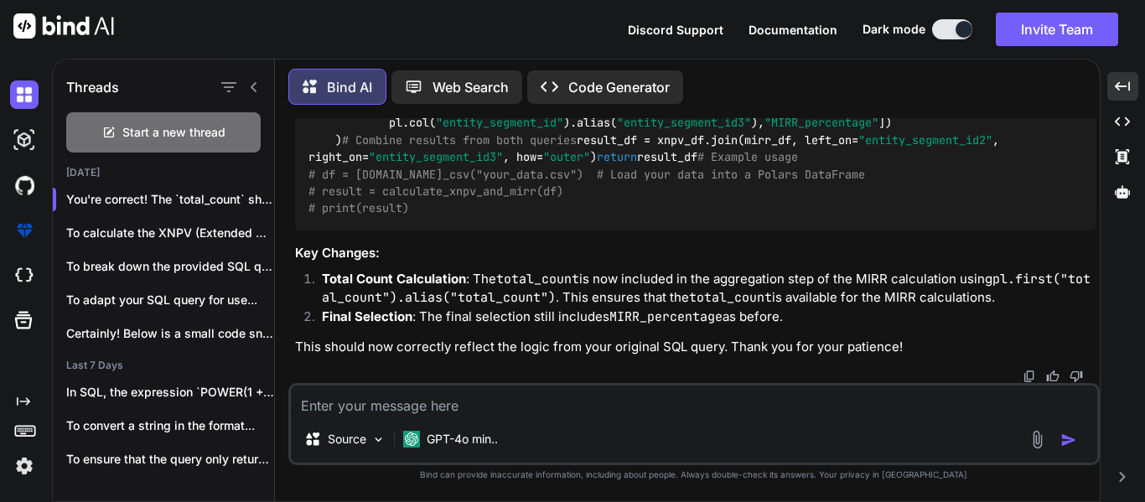
drag, startPoint x: 389, startPoint y: 253, endPoint x: 691, endPoint y: 253, distance: 302.6
copy code "pl.first( "total_count" ).alias( "total_count" )"
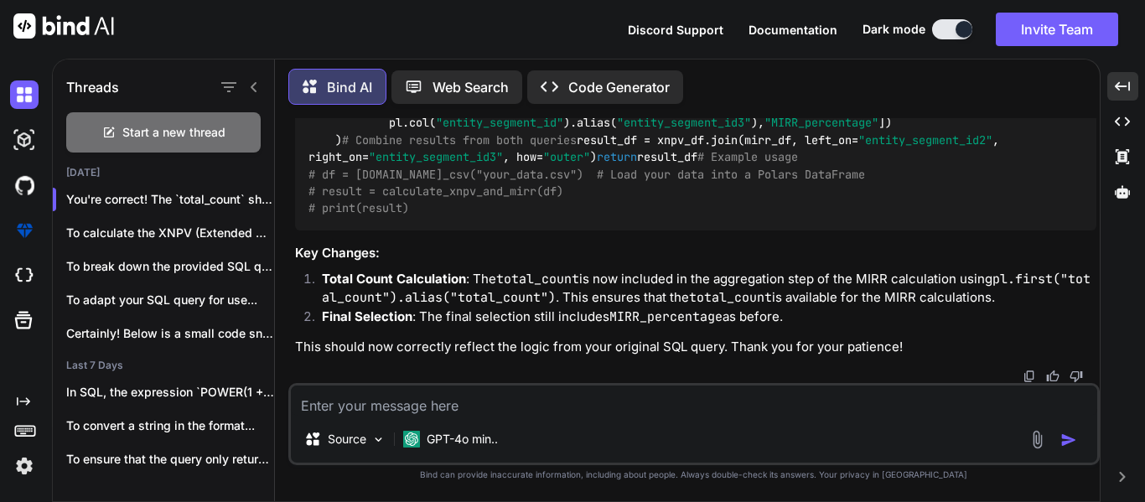
drag, startPoint x: 802, startPoint y: 230, endPoint x: 392, endPoint y: 235, distance: 409.9
copy code "pl.count().over( "entity_segment_id" ).alias( "total_count" )"
drag, startPoint x: 391, startPoint y: 315, endPoint x: 690, endPoint y: 313, distance: 298.4
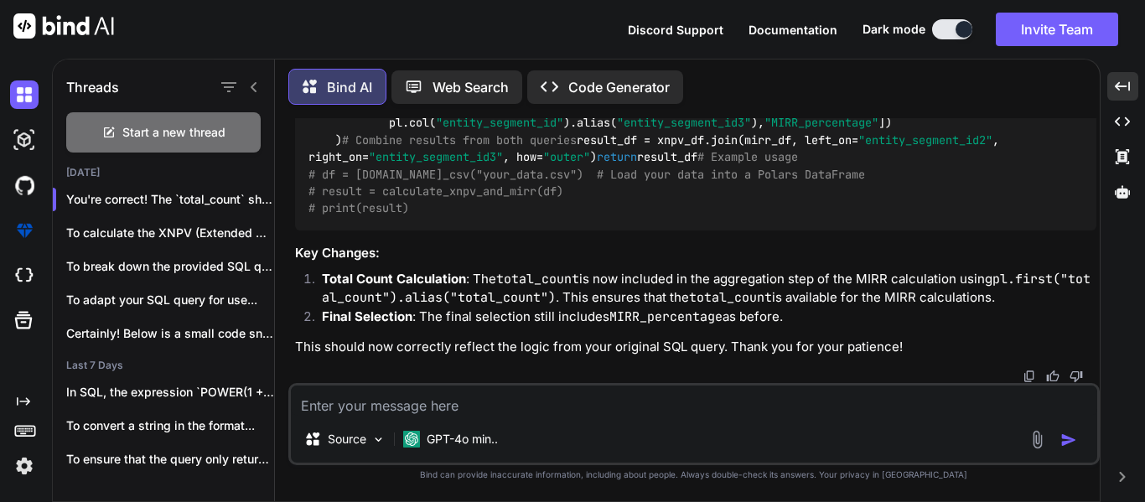
copy code "pl.first( "total_count" ).alias( "total_count" )"
click at [181, 143] on div "Start a new thread" at bounding box center [163, 132] width 194 height 40
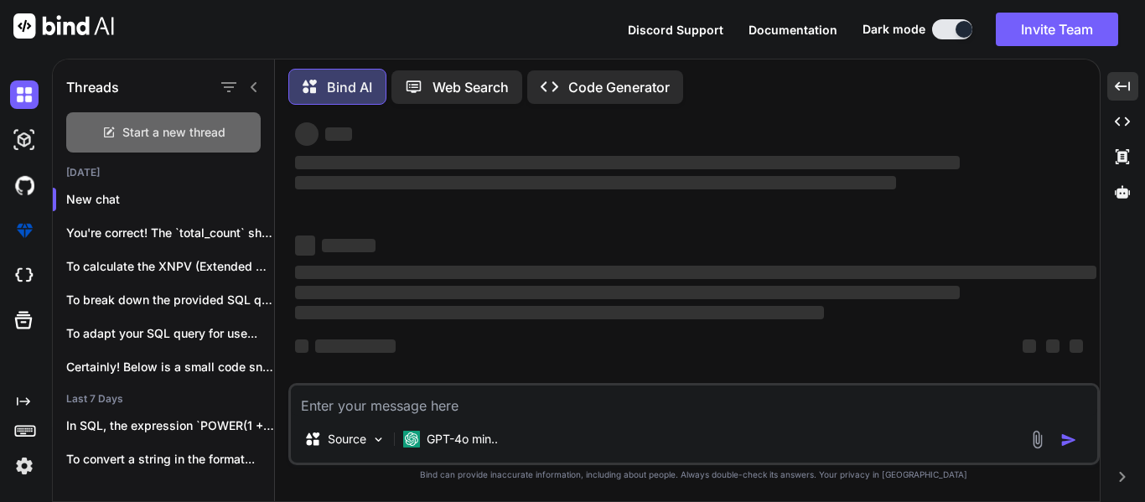
scroll to position [32, 0]
click at [459, 435] on p "GPT-4o min.." at bounding box center [462, 439] width 71 height 17
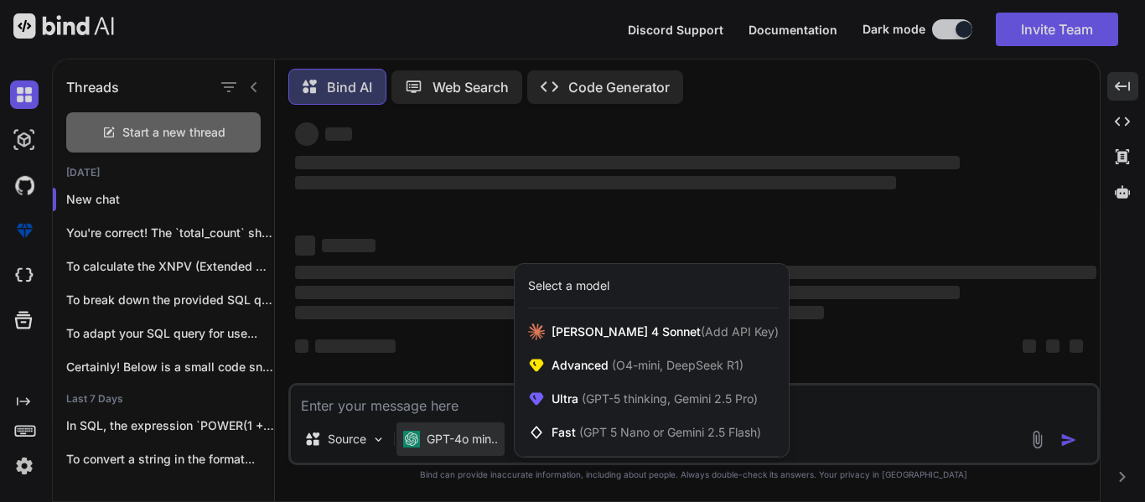
click at [463, 403] on div at bounding box center [572, 251] width 1145 height 502
type textarea "x"
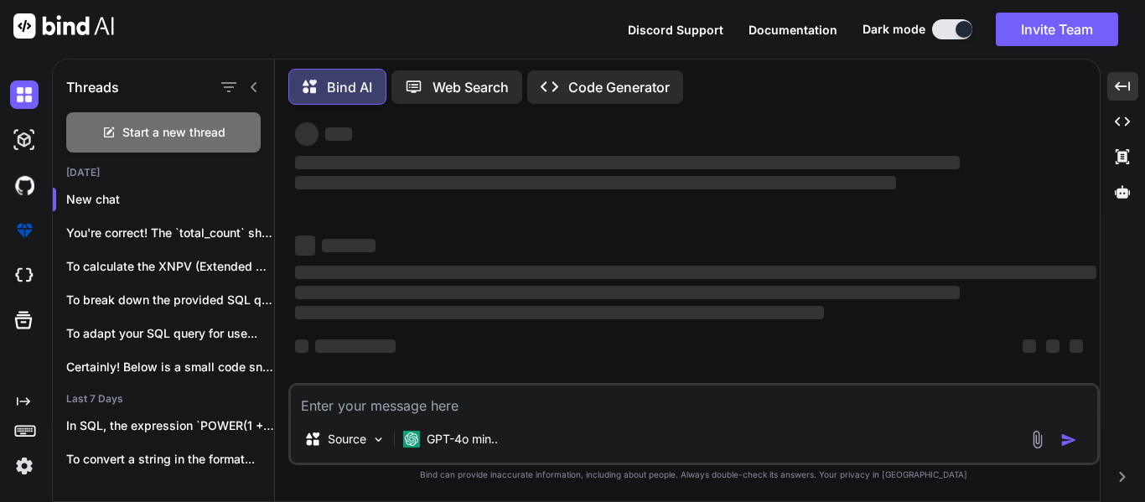
click at [463, 398] on textarea at bounding box center [694, 401] width 806 height 30
click at [391, 392] on textarea at bounding box center [694, 401] width 806 height 30
type textarea "I"
type textarea "x"
type textarea "I"
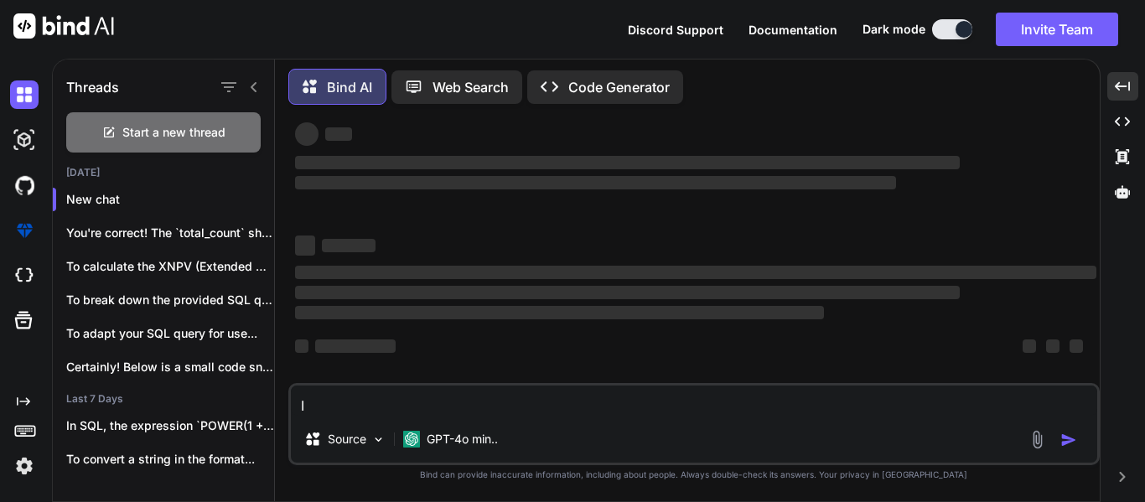
type textarea "x"
type textarea "I h"
type textarea "x"
type textarea "I ha"
type textarea "x"
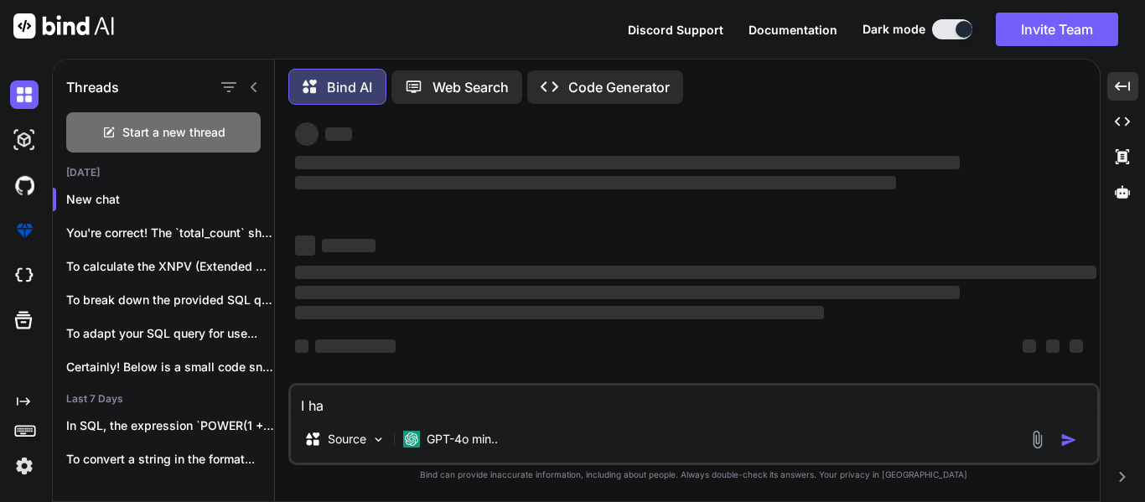
type textarea "I hav"
type textarea "x"
type textarea "I have"
type textarea "x"
type textarea "I have"
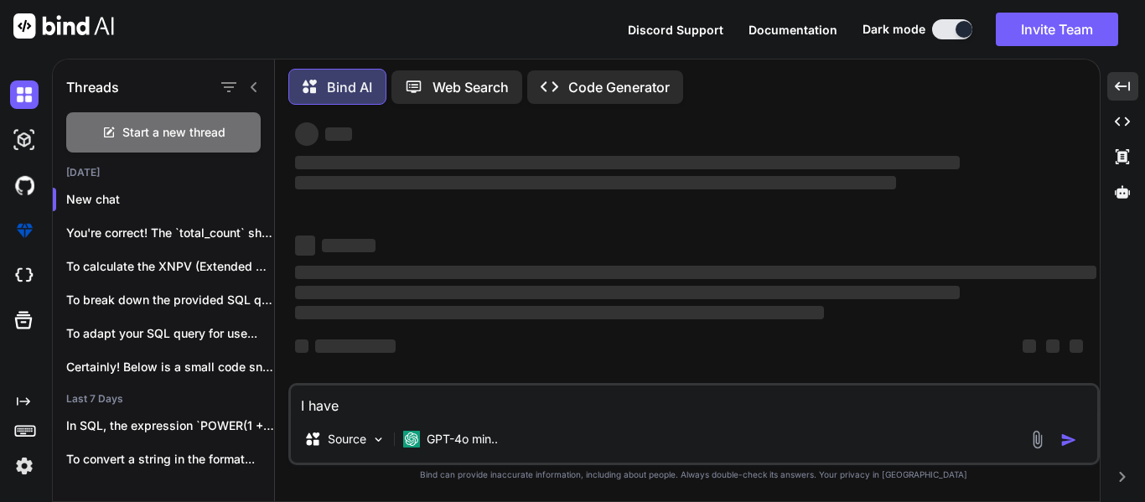
type textarea "x"
type textarea "I have"
type textarea "x"
type textarea "I hav"
type textarea "x"
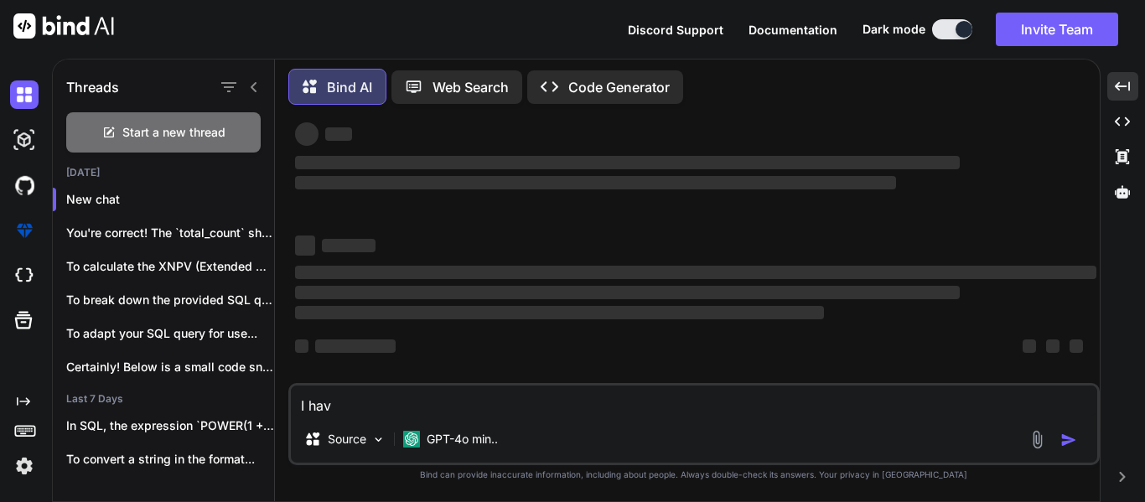
type textarea "I ha"
type textarea "x"
type textarea "I h"
type textarea "x"
type textarea "I"
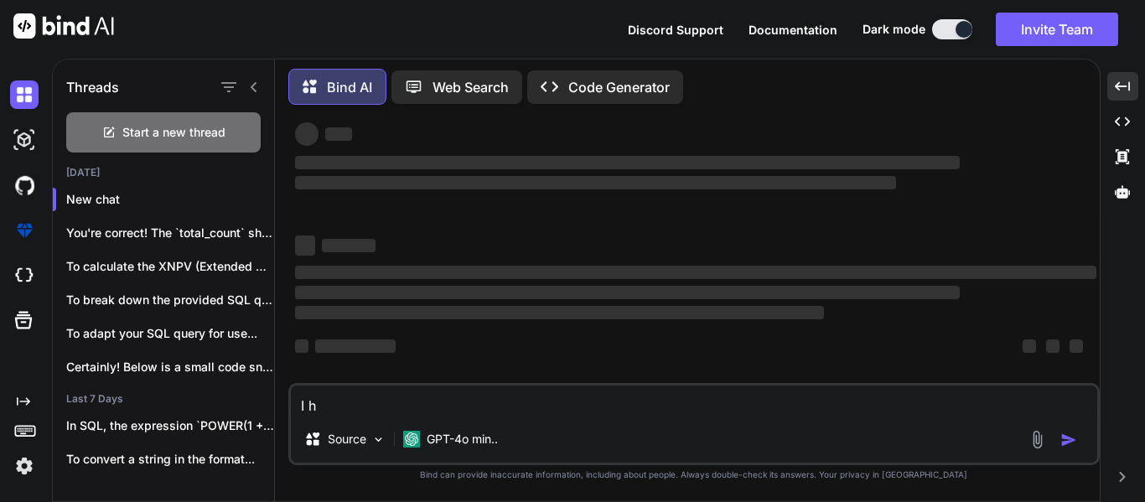
type textarea "x"
type textarea "I w"
type textarea "x"
type textarea "I wa"
type textarea "x"
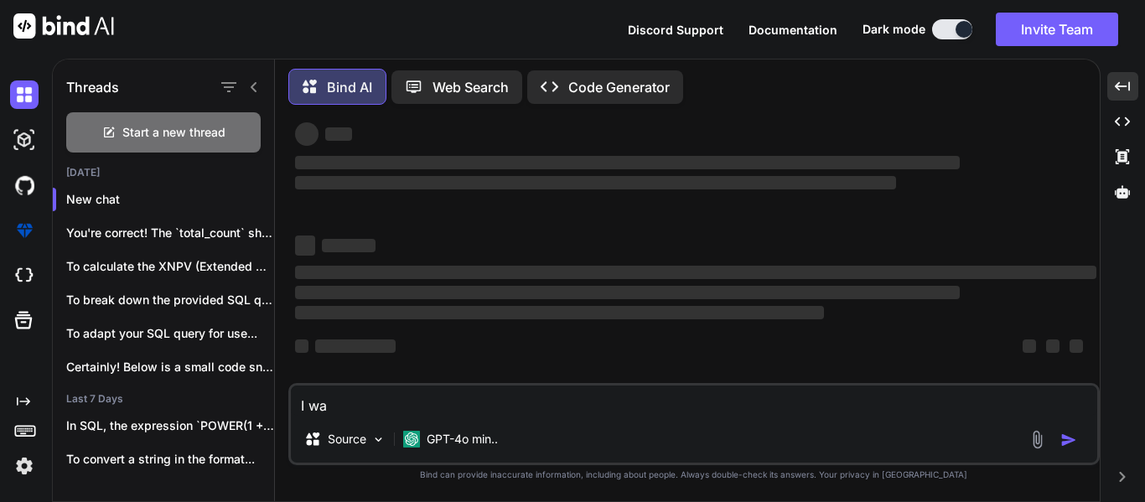
type textarea "I wan"
type textarea "x"
type textarea "I want"
type textarea "x"
type textarea "I want"
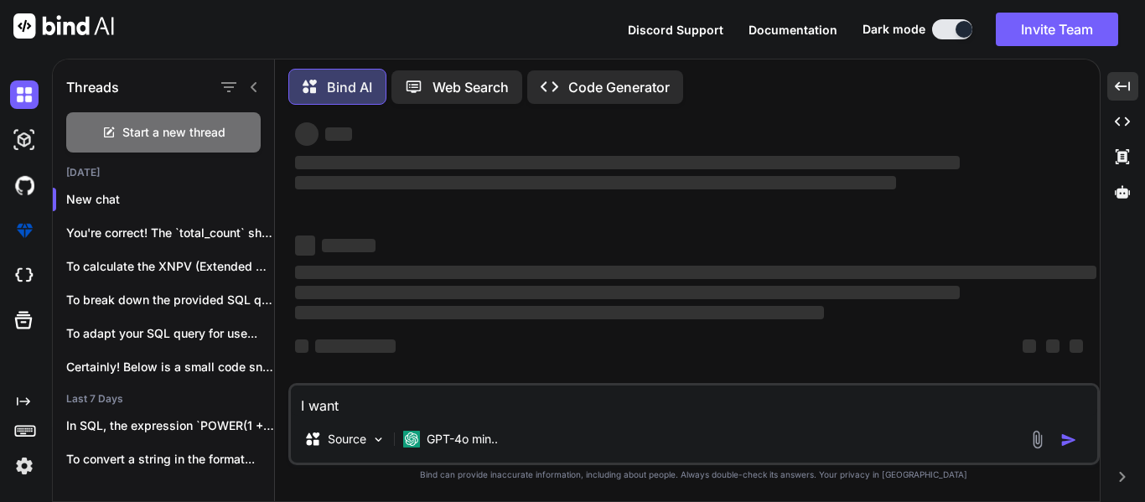
type textarea "x"
type textarea "I want t"
type textarea "x"
type textarea "I want to"
type textarea "x"
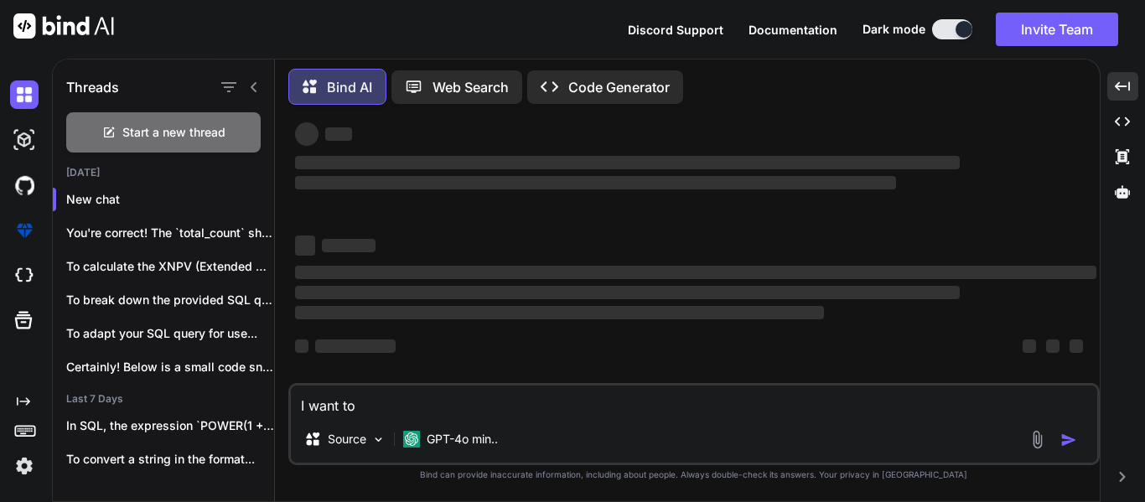
type textarea "I want to"
type textarea "x"
type textarea "I want to c"
type textarea "x"
type textarea "I want to ca"
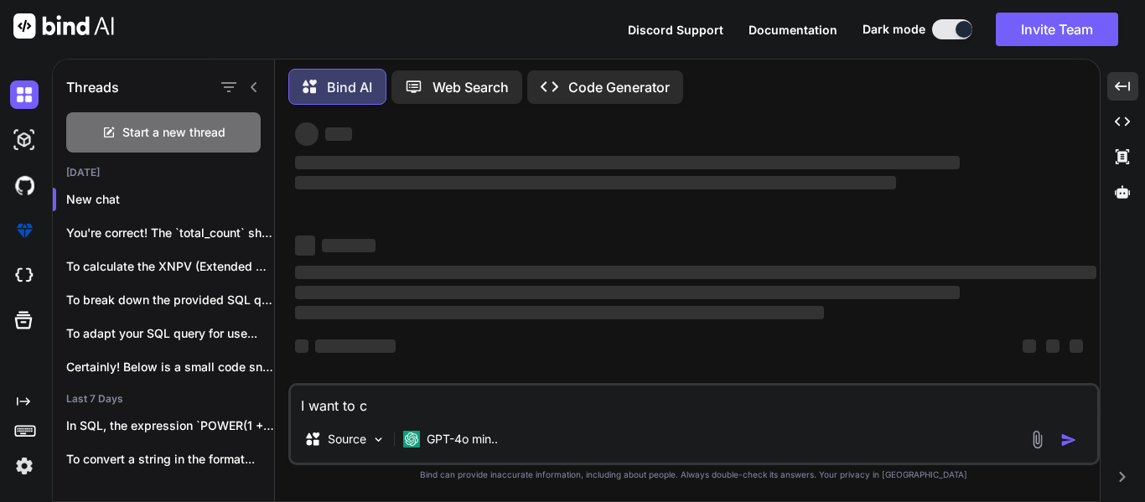
type textarea "x"
type textarea "I want to cal"
type textarea "x"
type textarea "I want to calc"
type textarea "x"
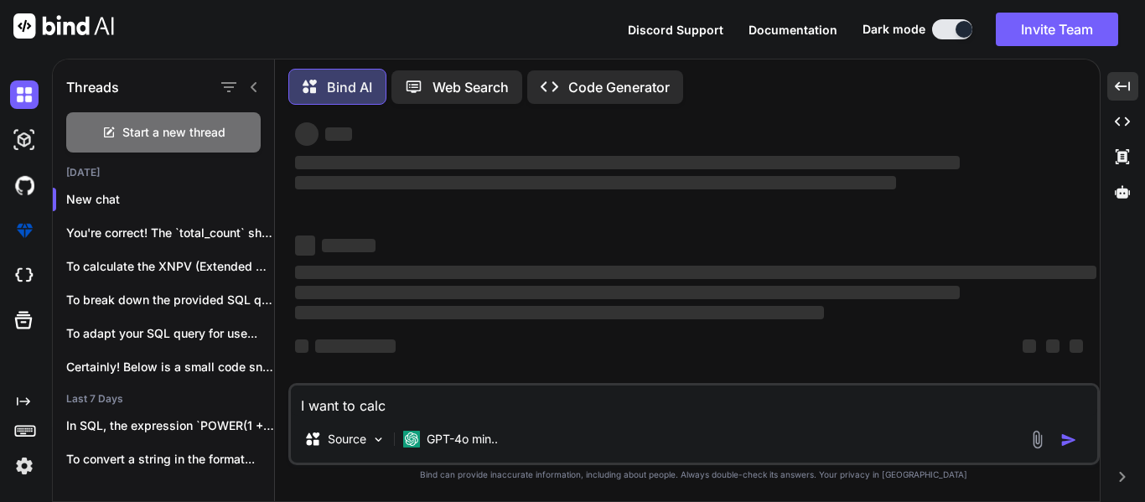
type textarea "I want to calcu"
type textarea "x"
type textarea "I want to calcul"
type textarea "x"
type textarea "I want to calcula"
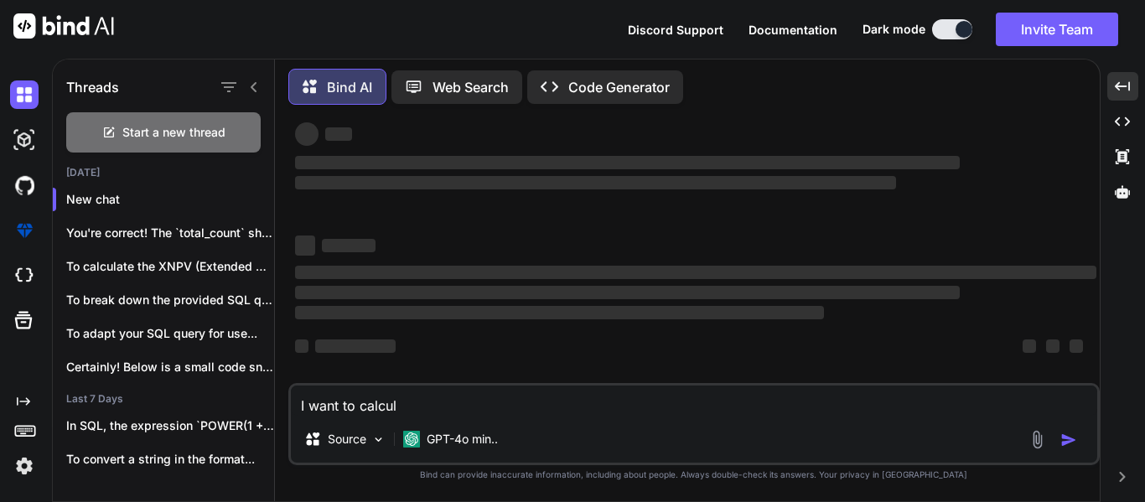
type textarea "x"
type textarea "I want to calculat"
type textarea "x"
type textarea "I want to calculate"
type textarea "x"
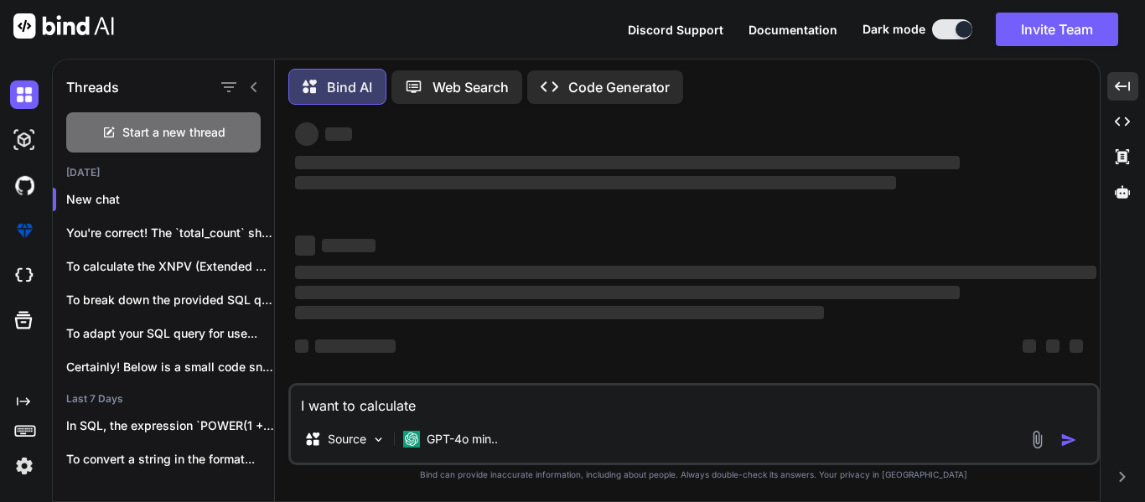
type textarea "I want to calculate"
type textarea "x"
type textarea "I want to calculate M"
type textarea "x"
type textarea "I want to calculate MI"
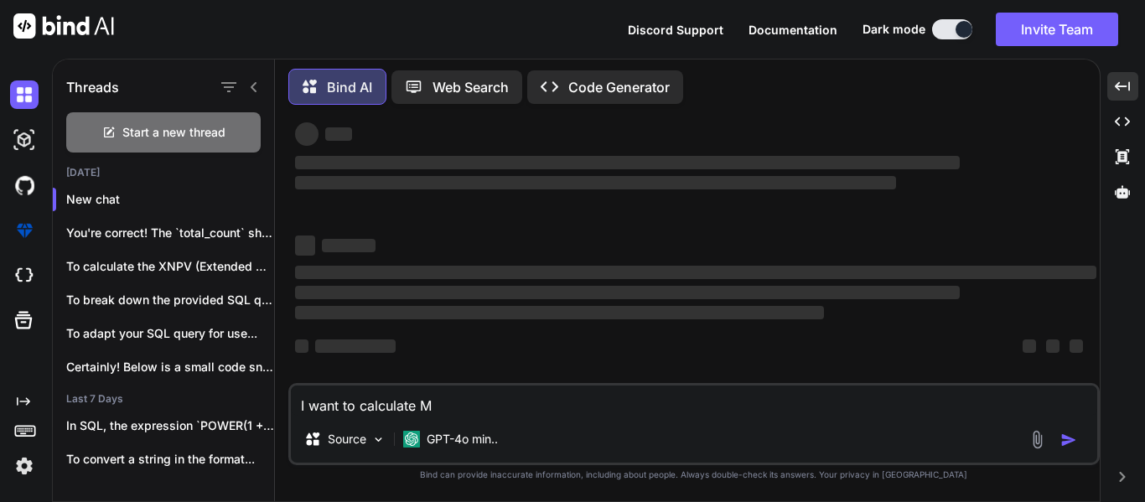
type textarea "x"
type textarea "I want to calculate MIR"
type textarea "x"
type textarea "I want to calculate MIRR"
type textarea "x"
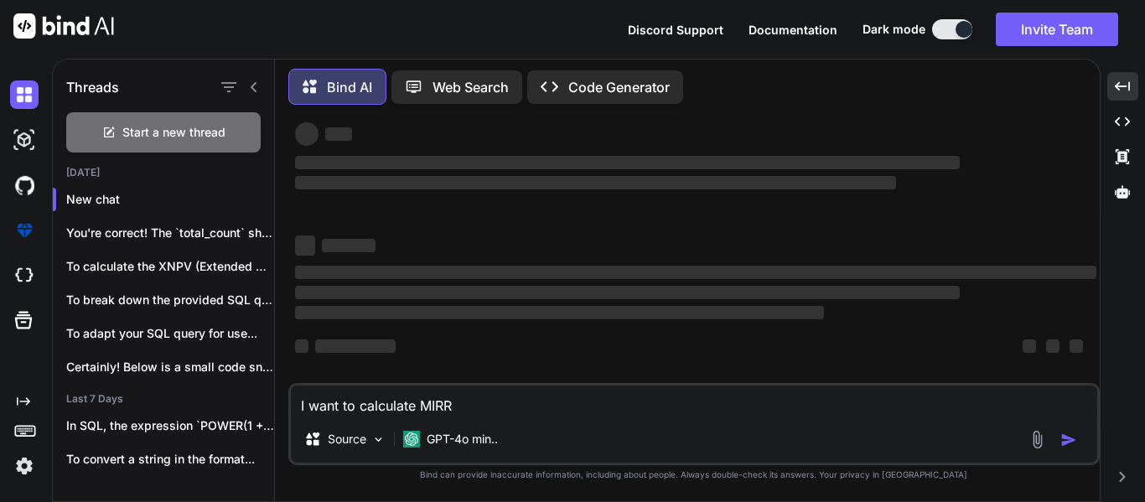
click at [498, 410] on textarea "I want to calculate MIRR" at bounding box center [694, 401] width 806 height 30
click at [432, 409] on textarea "I want to calculate MIRR" at bounding box center [694, 401] width 806 height 30
paste textarea "odified Internal Rate of Return (MIRR)"
type textarea "I want to calculate Modified Internal Rate of Return (MIRR)"
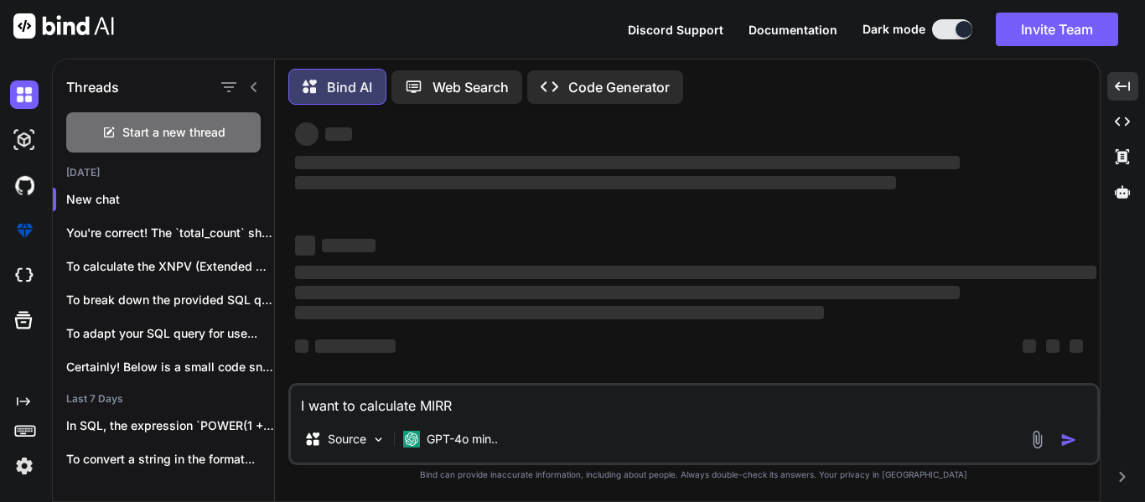
type textarea "x"
type textarea "I want to calculate Modified Internal Rate of Return (MIRR)"
type textarea "x"
type textarea "I want to calculate Modified Internal Rate of Return (MIRR) s"
type textarea "x"
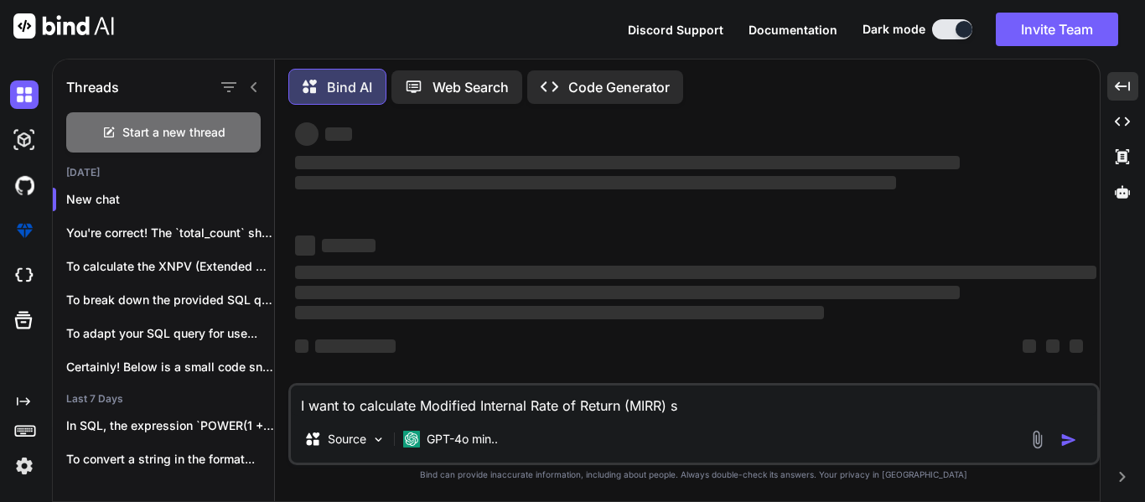
type textarea "I want to calculate Modified Internal Rate of Return (MIRR)"
type textarea "x"
type textarea "I want to calculate Modified Internal Rate of Return (MIRR) a"
type textarea "x"
type textarea "I want to calculate Modified Internal Rate of Return (MIRR) as"
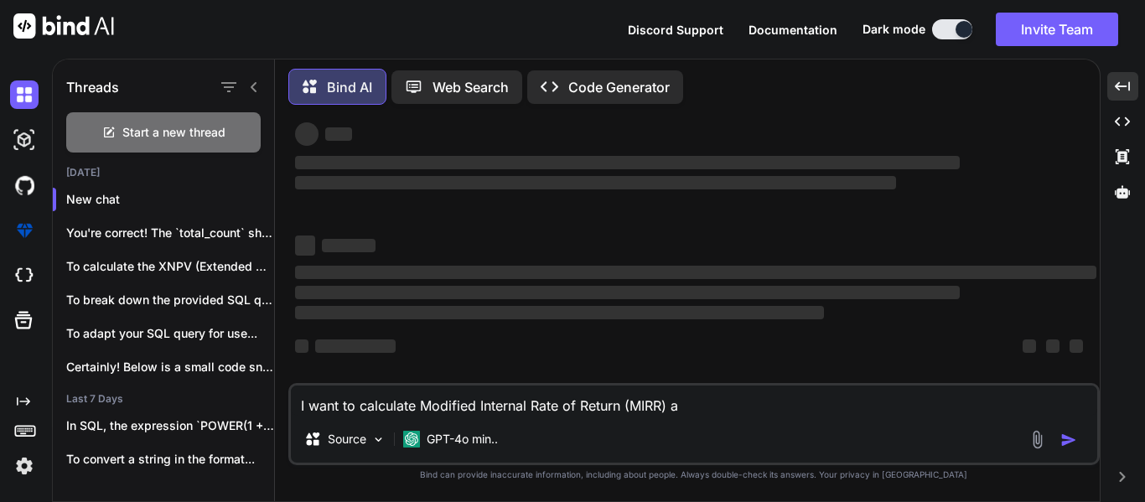
type textarea "x"
type textarea "I want to calculate Modified Internal Rate of Return (MIRR) as"
type textarea "x"
type textarea "I want to calculate Modified Internal Rate of Return (MIRR) as p"
type textarea "x"
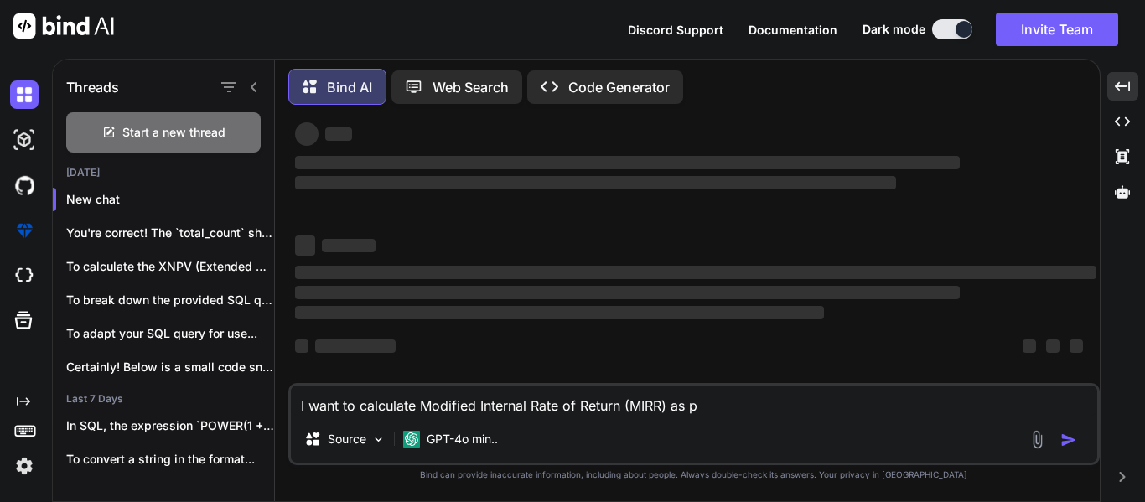
type textarea "I want to calculate Modified Internal Rate of Return (MIRR) as pe"
type textarea "x"
type textarea "I want to calculate Modified Internal Rate of Return (MIRR) as per"
type textarea "x"
type textarea "I want to calculate Modified Internal Rate of Return (MIRR) as per"
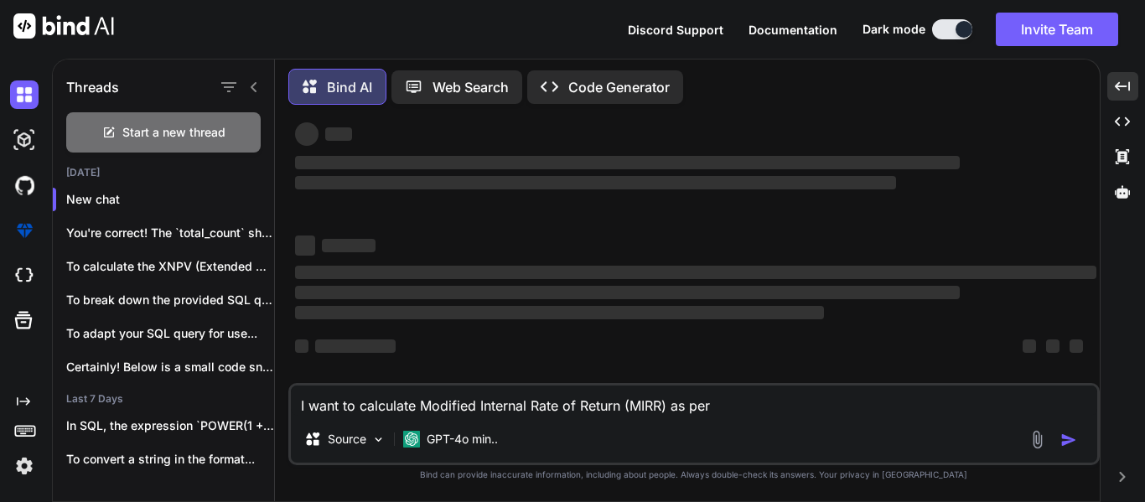
type textarea "x"
type textarea "I want to calculate Modified Internal Rate of Return (MIRR) as per t"
type textarea "x"
type textarea "I want to calculate Modified Internal Rate of Return (MIRR) as per th"
type textarea "x"
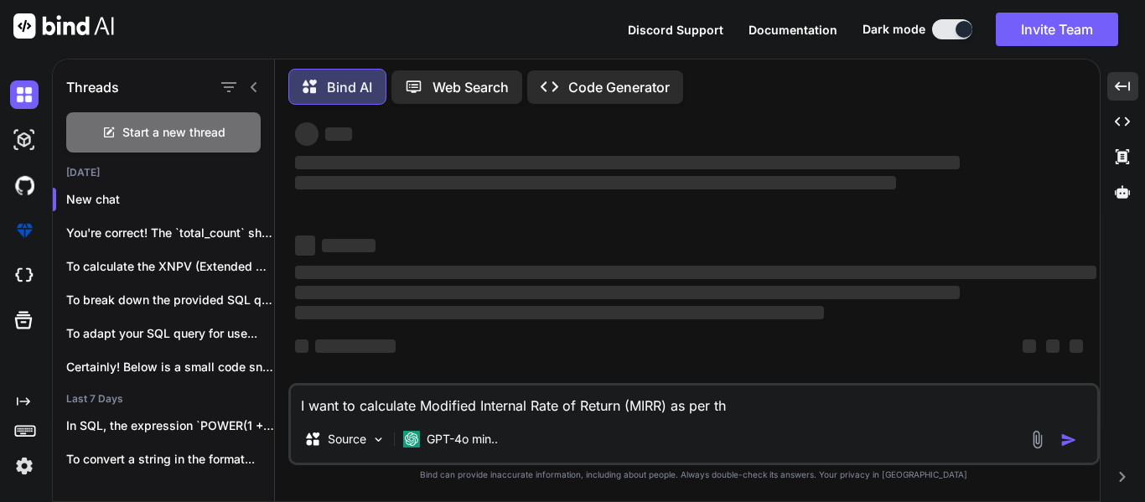
type textarea "I want to calculate Modified Internal Rate of Return (MIRR) as per the"
type textarea "x"
type textarea "I want to calculate Modified Internal Rate of Return (MIRR) as per the"
type textarea "x"
type textarea "I want to calculate Modified Internal Rate of Return (MIRR) as per the e"
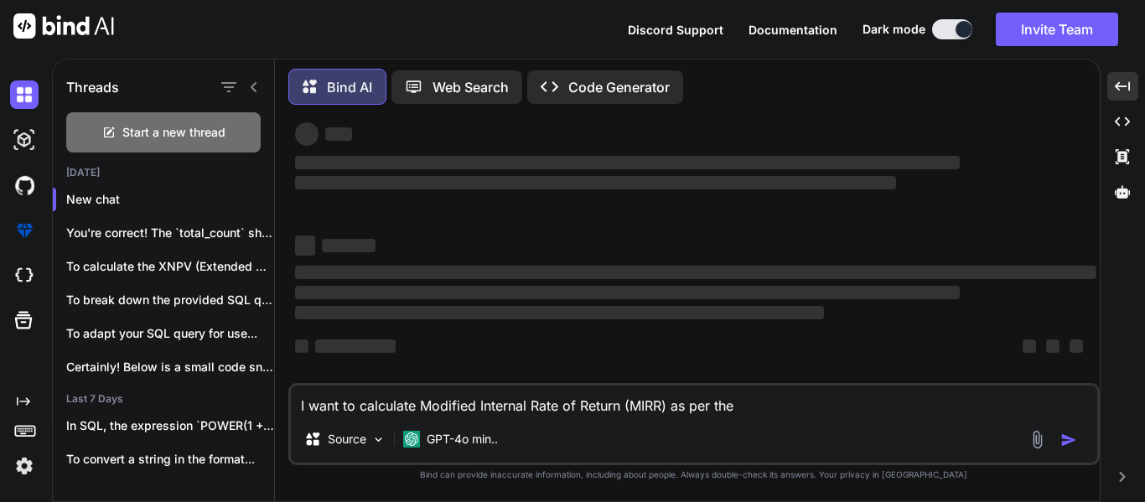
type textarea "x"
type textarea "I want to calculate Modified Internal Rate of Return (MIRR) as per the ex"
type textarea "x"
type textarea "I want to calculate Modified Internal Rate of Return (MIRR) as per the exc"
type textarea "x"
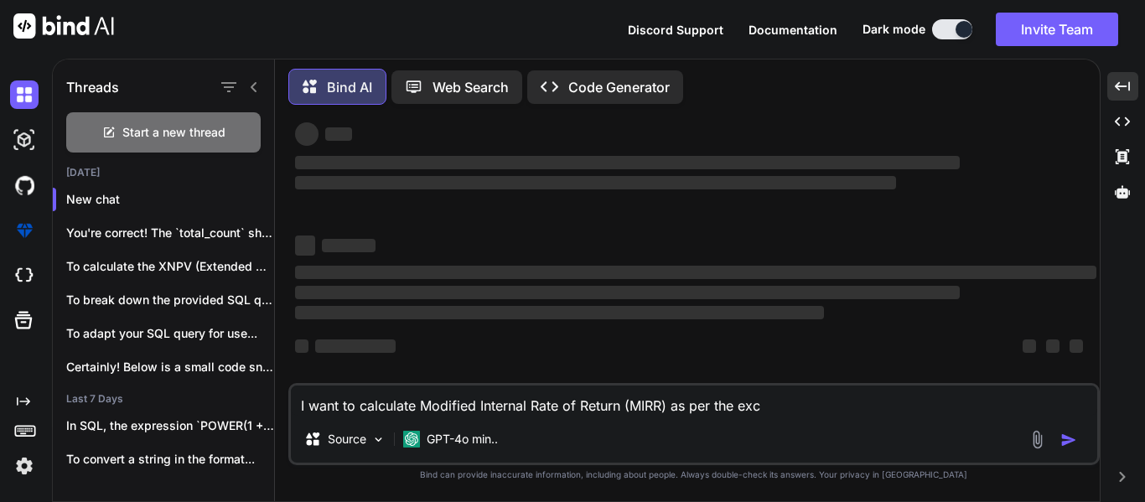
type textarea "I want to calculate Modified Internal Rate of Return (MIRR) as per the exce"
type textarea "x"
type textarea "I want to calculate Modified Internal Rate of Return (MIRR) as per the excel"
type textarea "x"
type textarea "I want to calculate Modified Internal Rate of Return (MIRR) as per the excel"
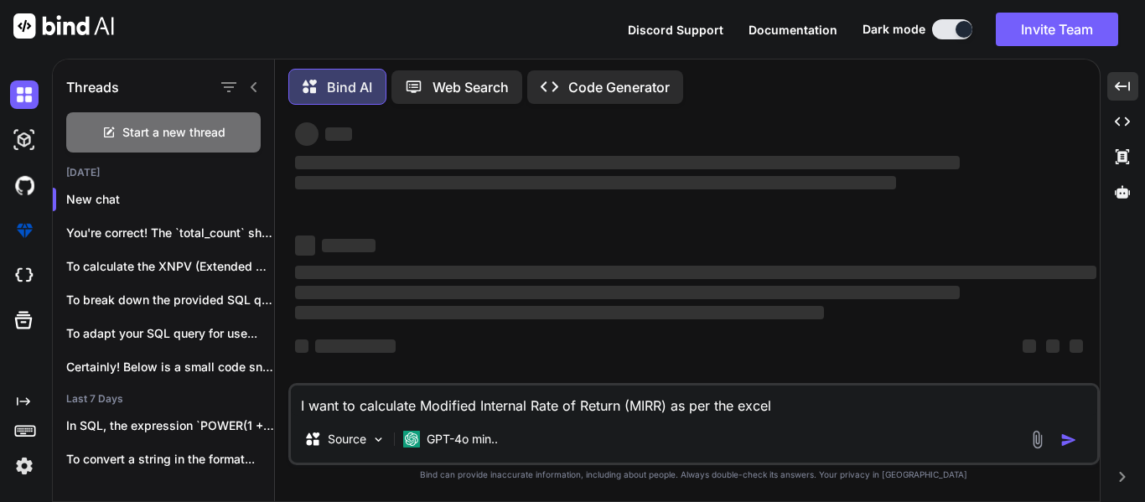
type textarea "x"
type textarea "I want to calculate Modified Internal Rate of Return (MIRR) as per the excel f"
type textarea "x"
type textarea "I want to calculate Modified Internal Rate of Return (MIRR) as per the excel fo"
type textarea "x"
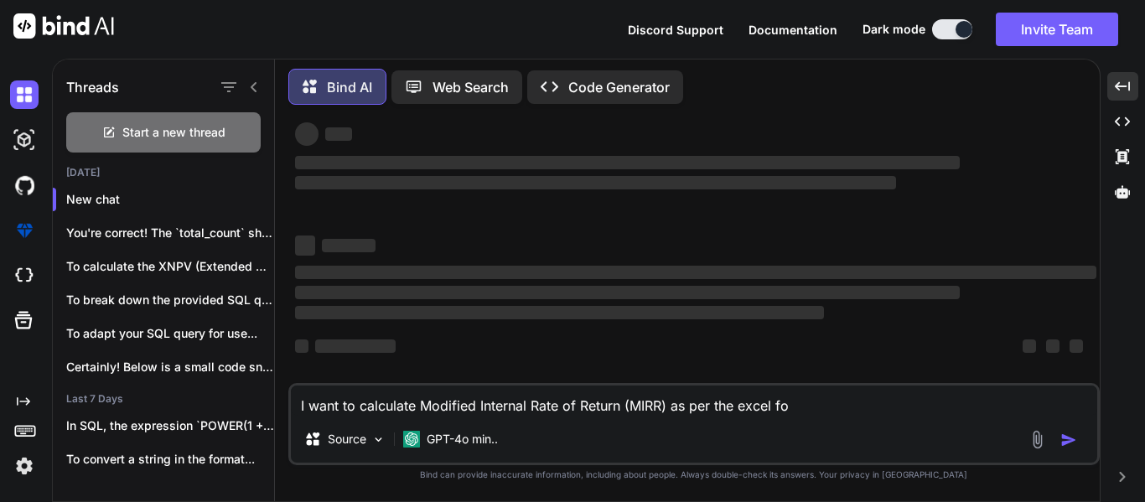
type textarea "I want to calculate Modified Internal Rate of Return (MIRR) as per the excel for"
type textarea "x"
type textarea "I want to calculate Modified Internal Rate of Return (MIRR) as per the excel fo…"
type textarea "x"
type textarea "I want to calculate Modified Internal Rate of Return (MIRR) as per the excel fo…"
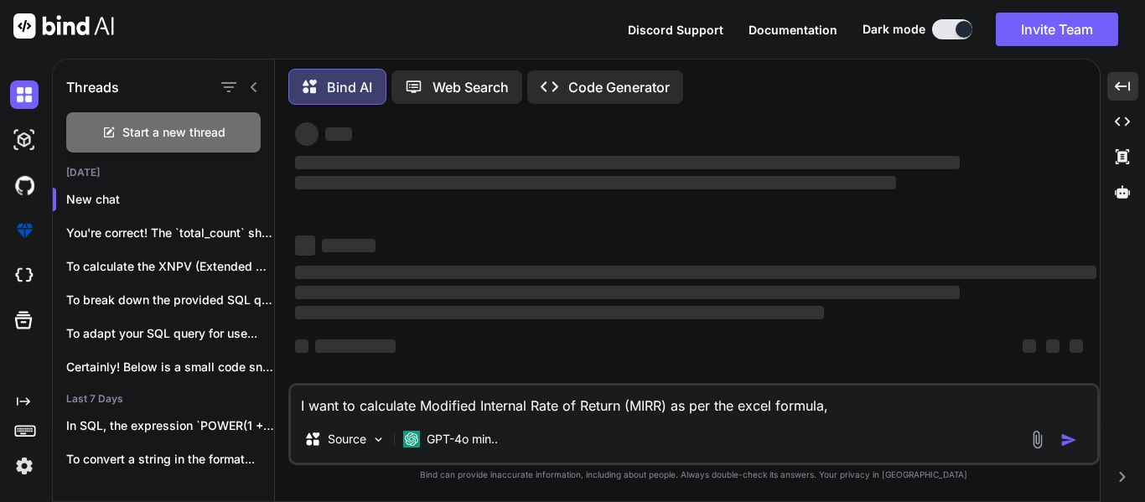
scroll to position [0, 0]
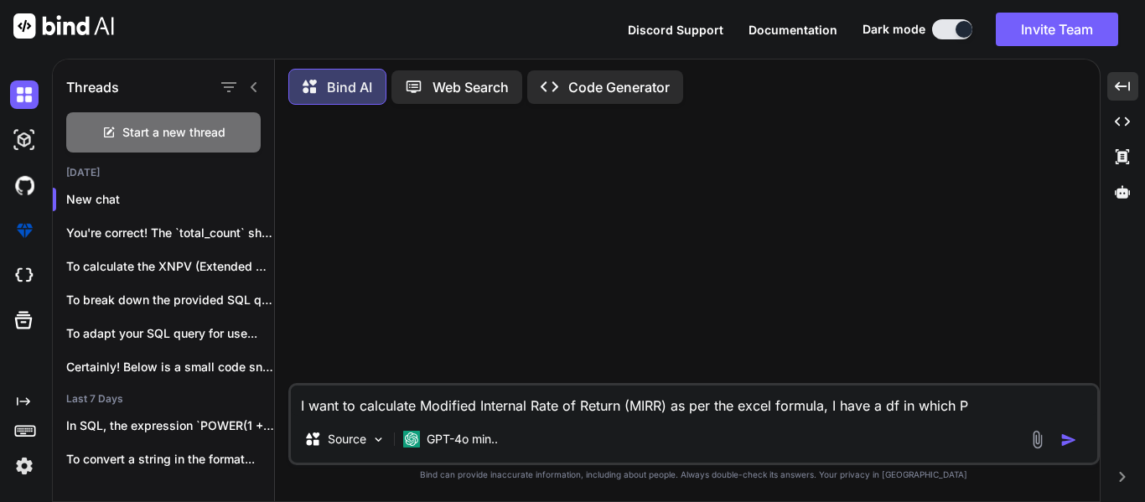
click at [976, 401] on textarea "I want to calculate Modified Internal Rate of Return (MIRR) as per the excel fo…" at bounding box center [694, 401] width 806 height 30
paste textarea "Projected_net_Cashflow"
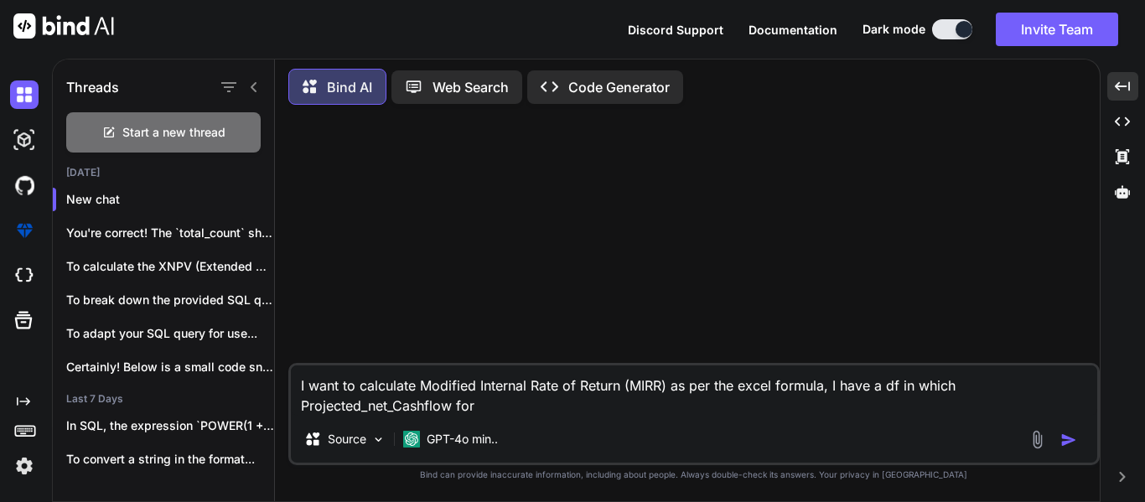
click at [974, 389] on textarea "I want to calculate Modified Internal Rate of Return (MIRR) as per the excel fo…" at bounding box center [694, 390] width 806 height 50
click at [733, 412] on textarea "I want to calculate Modified Internal Rate of Return (MIRR) as per the excel fo…" at bounding box center [694, 390] width 806 height 50
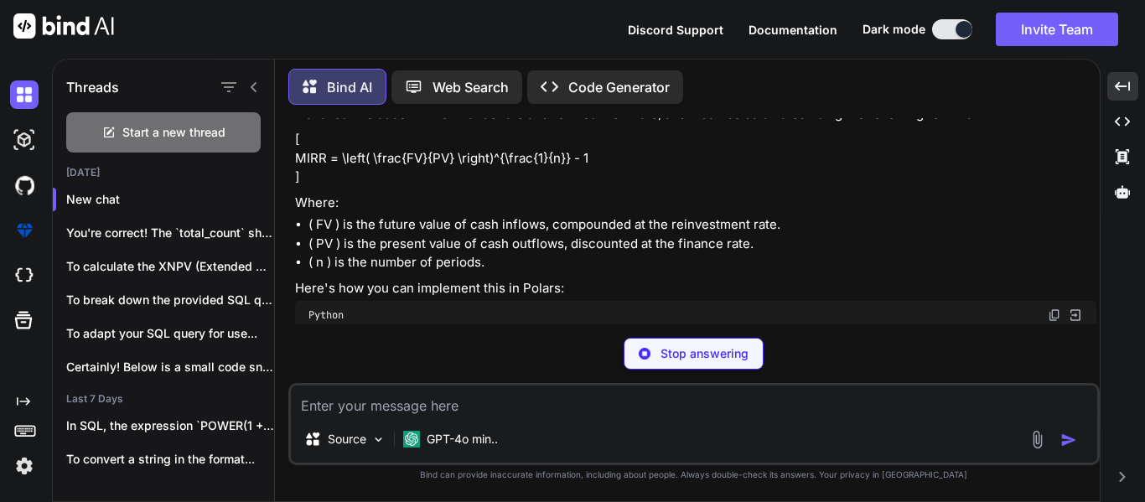
scroll to position [267, 0]
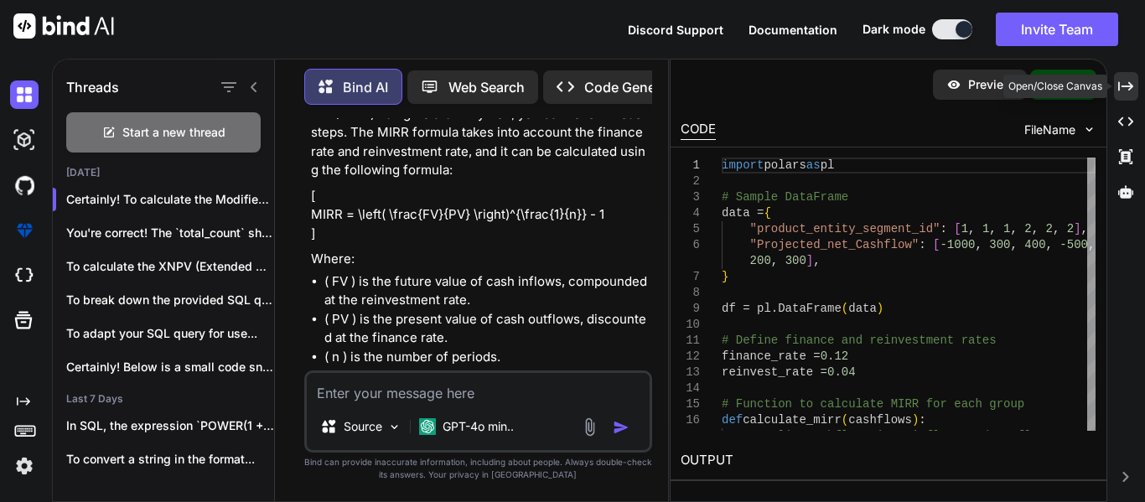
click at [1130, 91] on icon "Created with Pixso." at bounding box center [1125, 86] width 15 height 15
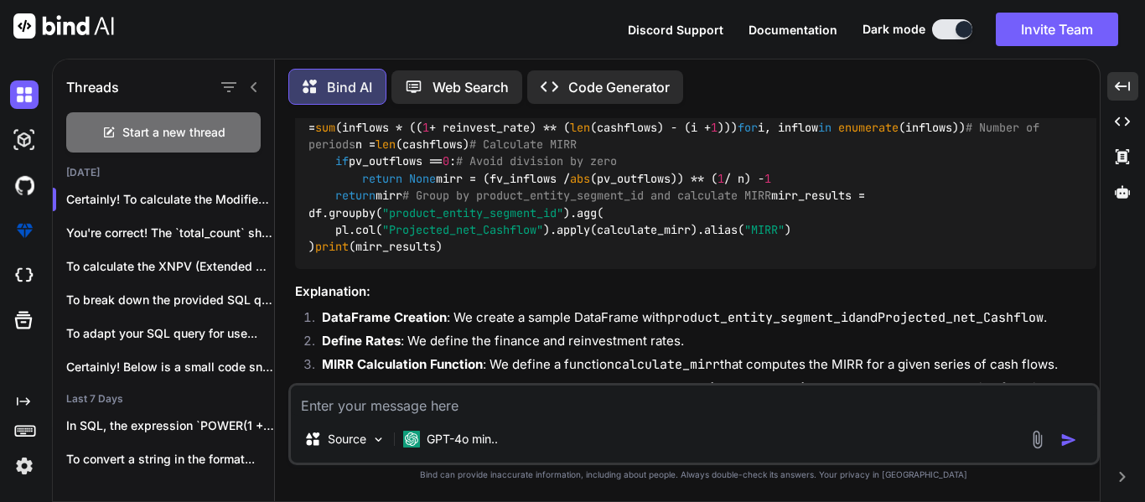
scroll to position [585, 0]
drag, startPoint x: 448, startPoint y: 293, endPoint x: 304, endPoint y: 220, distance: 161.2
click at [304, 220] on div "import polars as pl # Sample DataFrame data = { "product_entity_segment_id" : […" at bounding box center [695, 102] width 801 height 334
copy code "def calculate_mirr ( cashflows ): # Split cashflows into inflows and outflows o…"
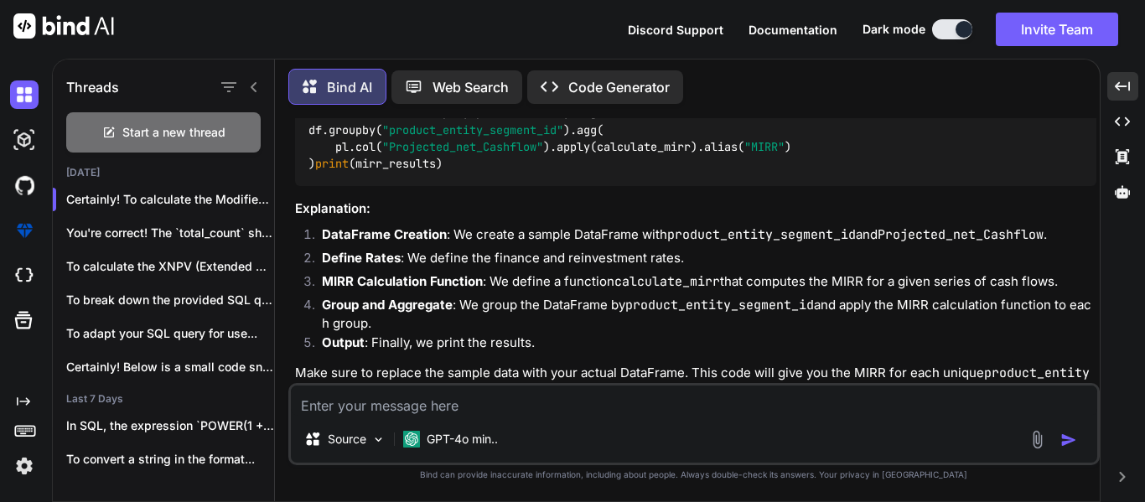
click at [801, 186] on div "import polars as pl # Sample DataFrame data = { "product_entity_segment_id" : […" at bounding box center [695, 19] width 801 height 334
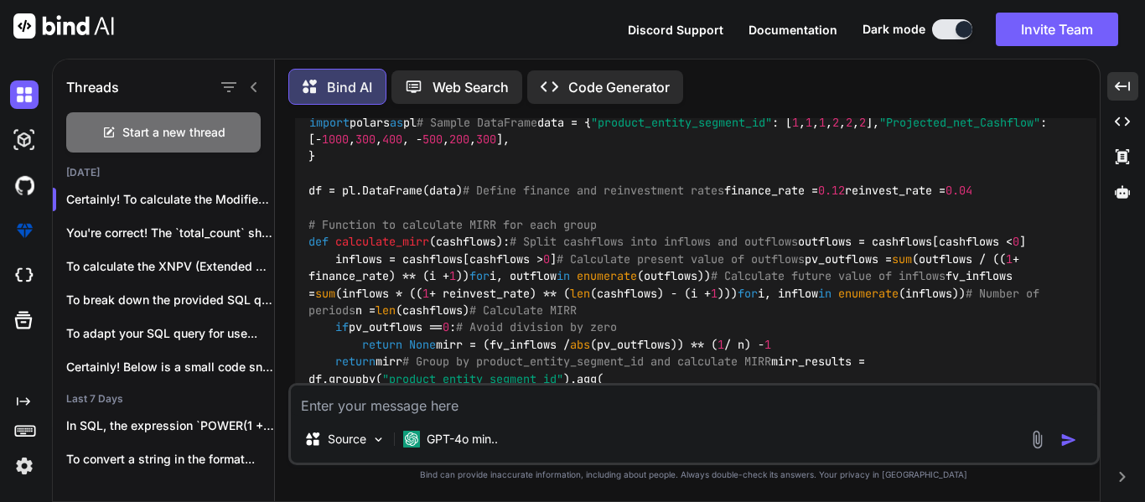
scroll to position [417, 0]
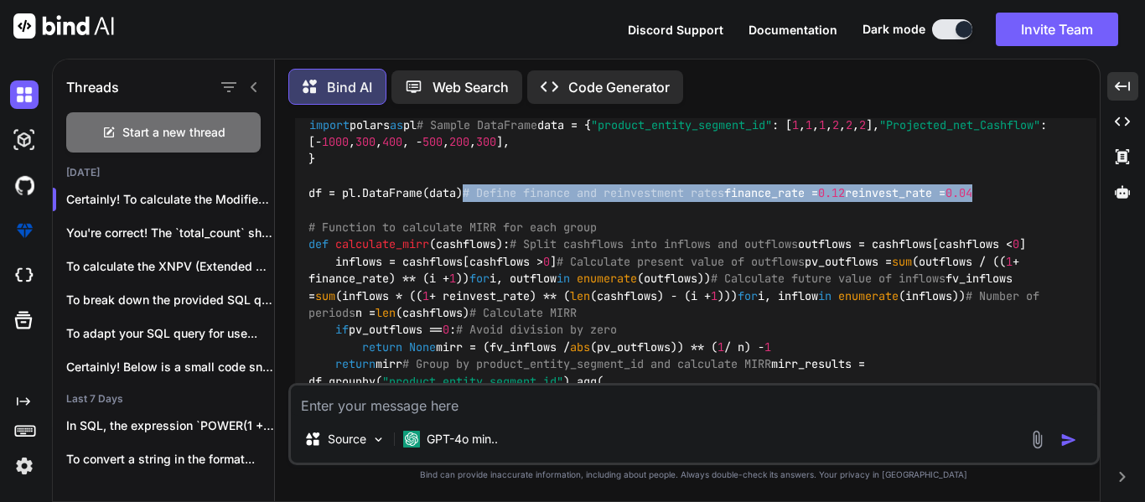
drag, startPoint x: 428, startPoint y: 327, endPoint x: 285, endPoint y: 300, distance: 145.8
click at [285, 300] on div "Bind AI Web Search Created with Pixso. Code Generator You I want to calculate M…" at bounding box center [687, 281] width 825 height 439
copy code "# Define finance and reinvestment rates finance_rate = 0.12 reinvest_rate = 0.04"
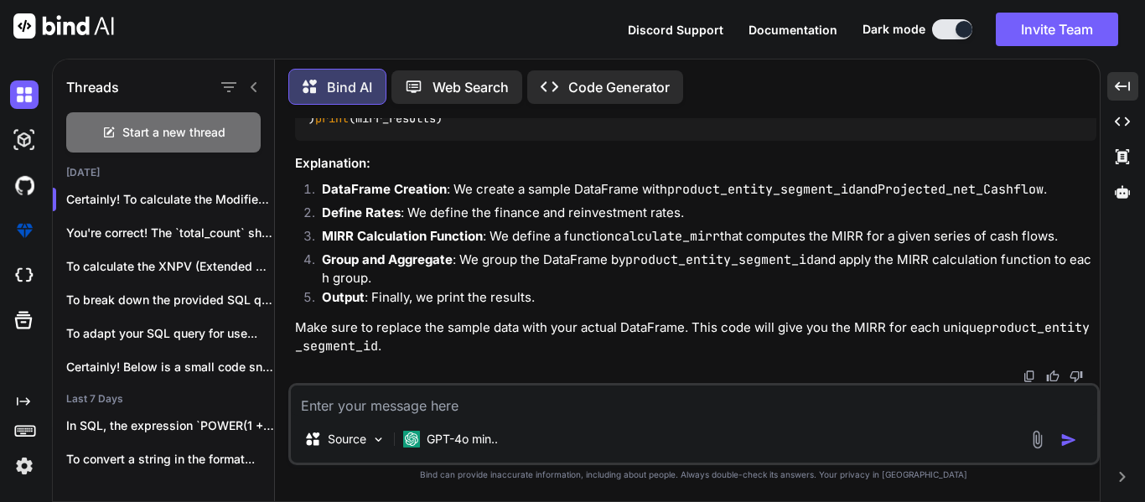
scroll to position [920, 0]
drag, startPoint x: 328, startPoint y: 287, endPoint x: 306, endPoint y: 241, distance: 51.0
copy code "# Group by product_entity_segment_id and calculate MIRR mirr_results = df.group…"
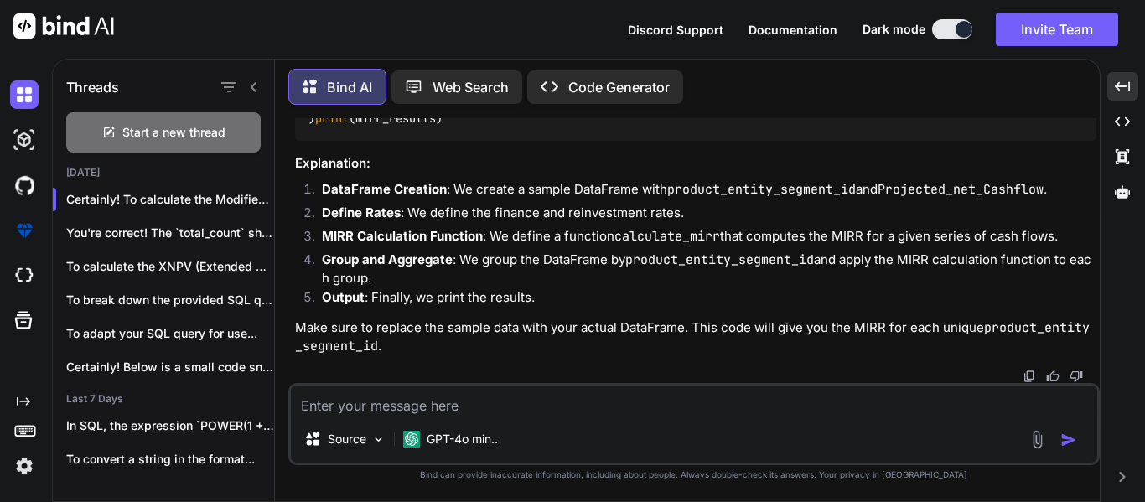
click at [551, 405] on textarea at bounding box center [694, 401] width 806 height 30
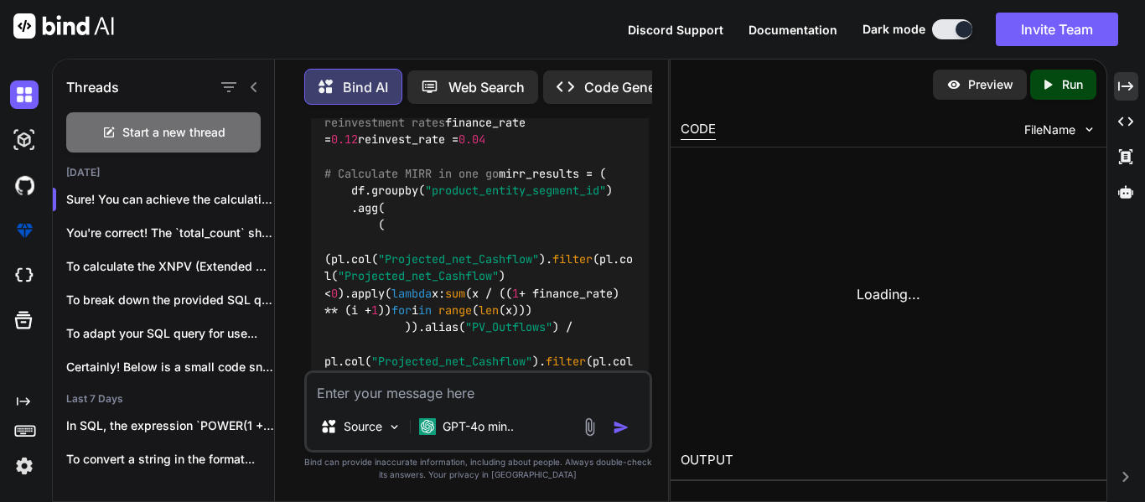
scroll to position [2488, 0]
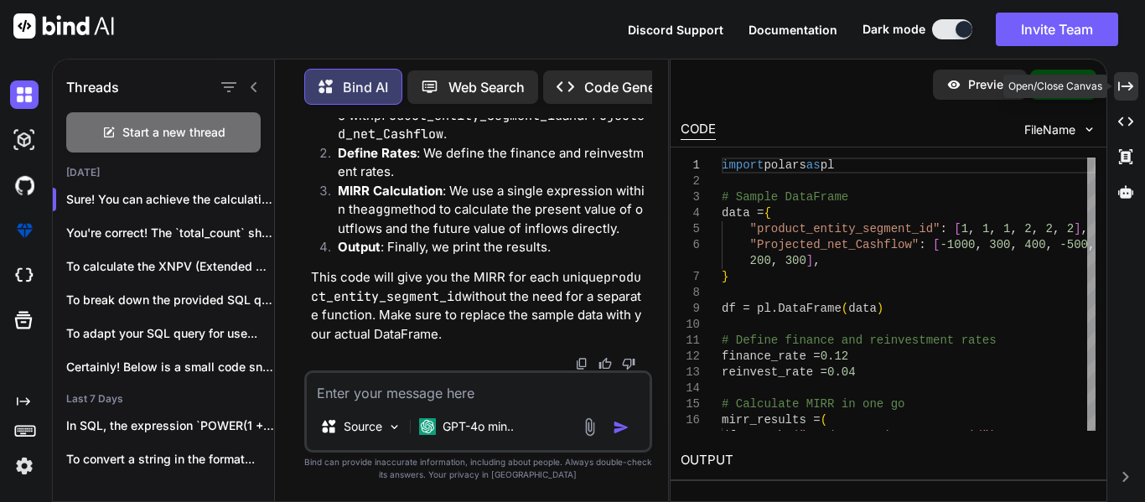
click at [1124, 73] on div "Created with Pixso." at bounding box center [1126, 86] width 24 height 28
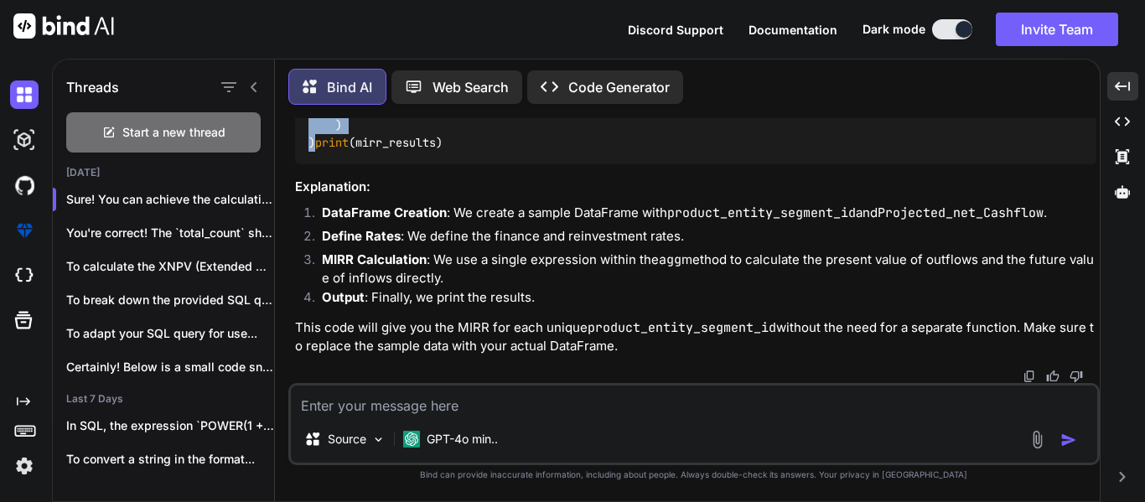
scroll to position [1742, 0]
drag, startPoint x: 324, startPoint y: 345, endPoint x: 413, endPoint y: 213, distance: 159.9
copy code "( df.groupby( "product_entity_segment_id" ) .agg( ( (pl.col( "Projected_net_Cas…"
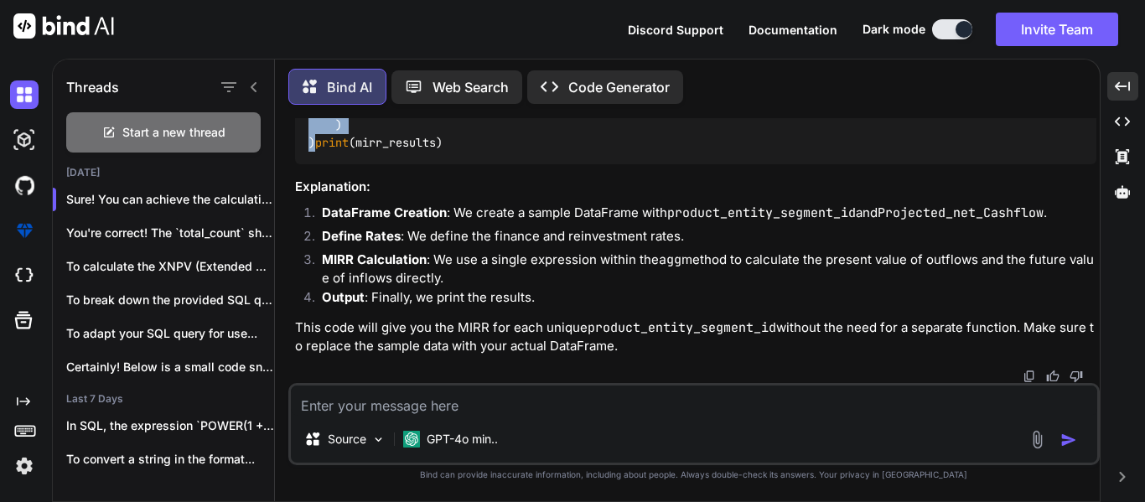
click at [632, 398] on textarea at bounding box center [694, 401] width 806 height 30
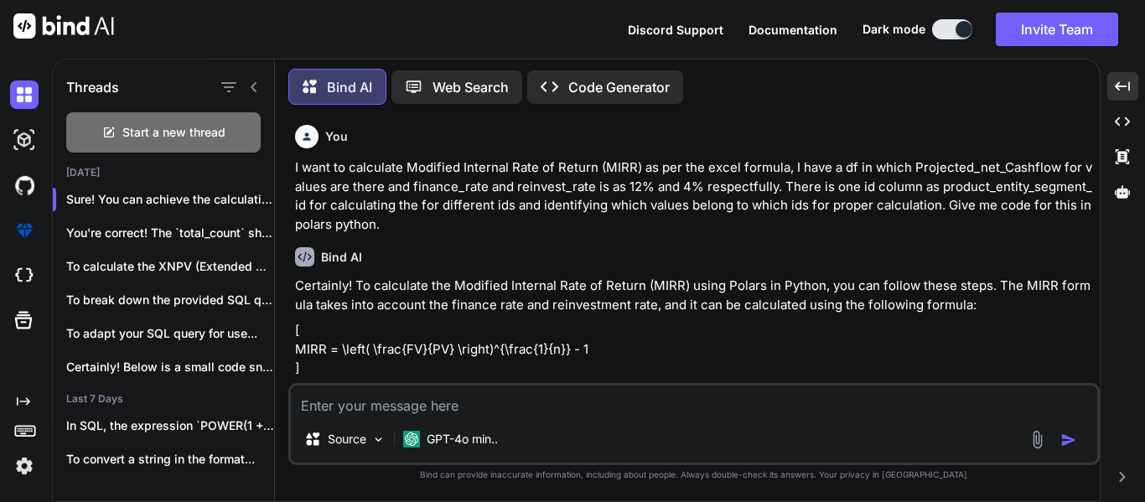
scroll to position [0, 0]
click at [690, 288] on p "Certainly! To calculate the Modified Internal Rate of Return (MIRR) using Polar…" at bounding box center [695, 296] width 801 height 38
drag, startPoint x: 937, startPoint y: 310, endPoint x: 767, endPoint y: 427, distance: 206.7
click at [937, 310] on p "Certainly! To calculate the Modified Internal Rate of Return (MIRR) using Polar…" at bounding box center [695, 296] width 801 height 38
